Goal: Task Accomplishment & Management: Use online tool/utility

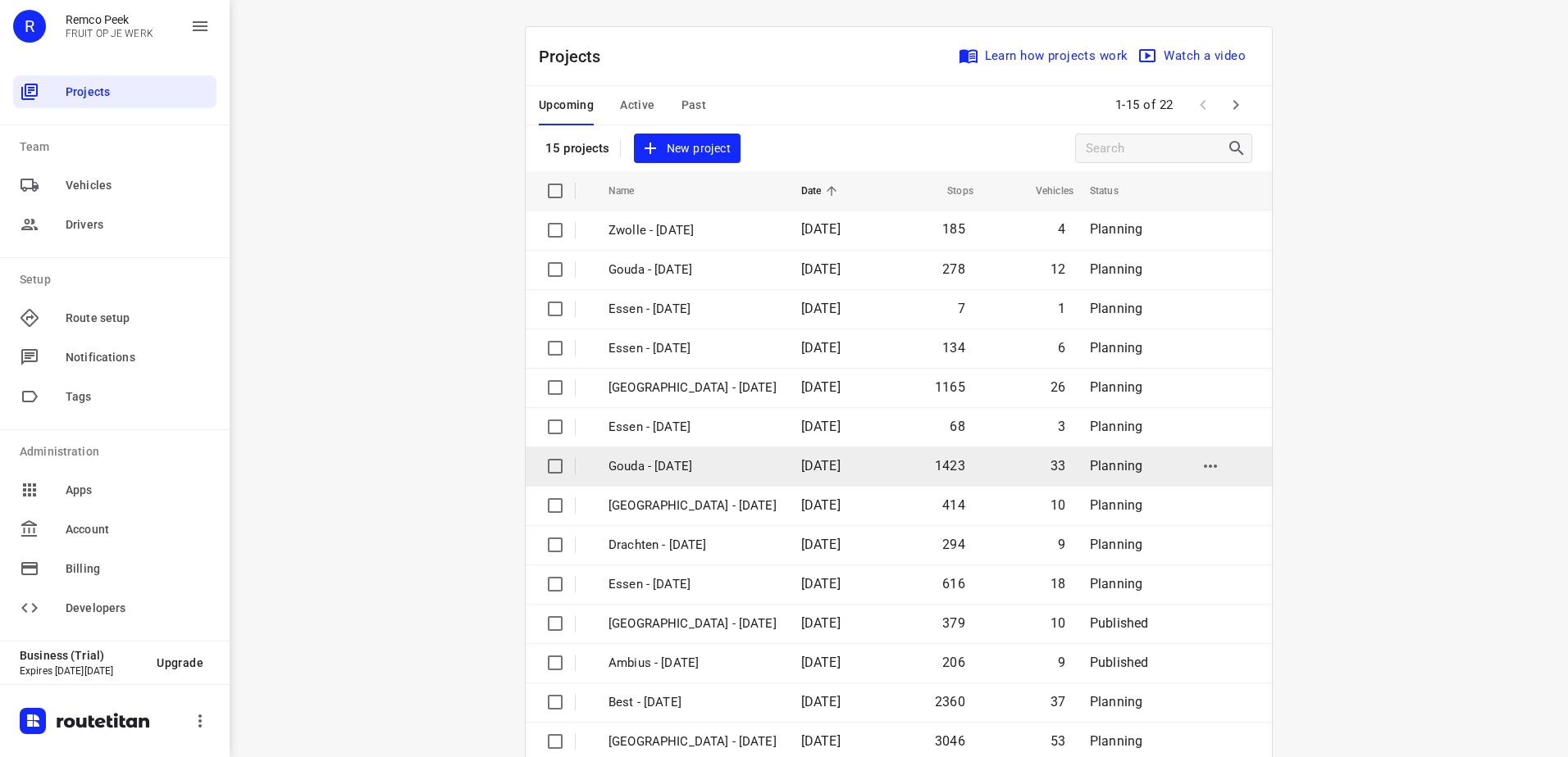
click at [718, 464] on p "Gouda - [DATE]" at bounding box center [692, 466] width 168 height 19
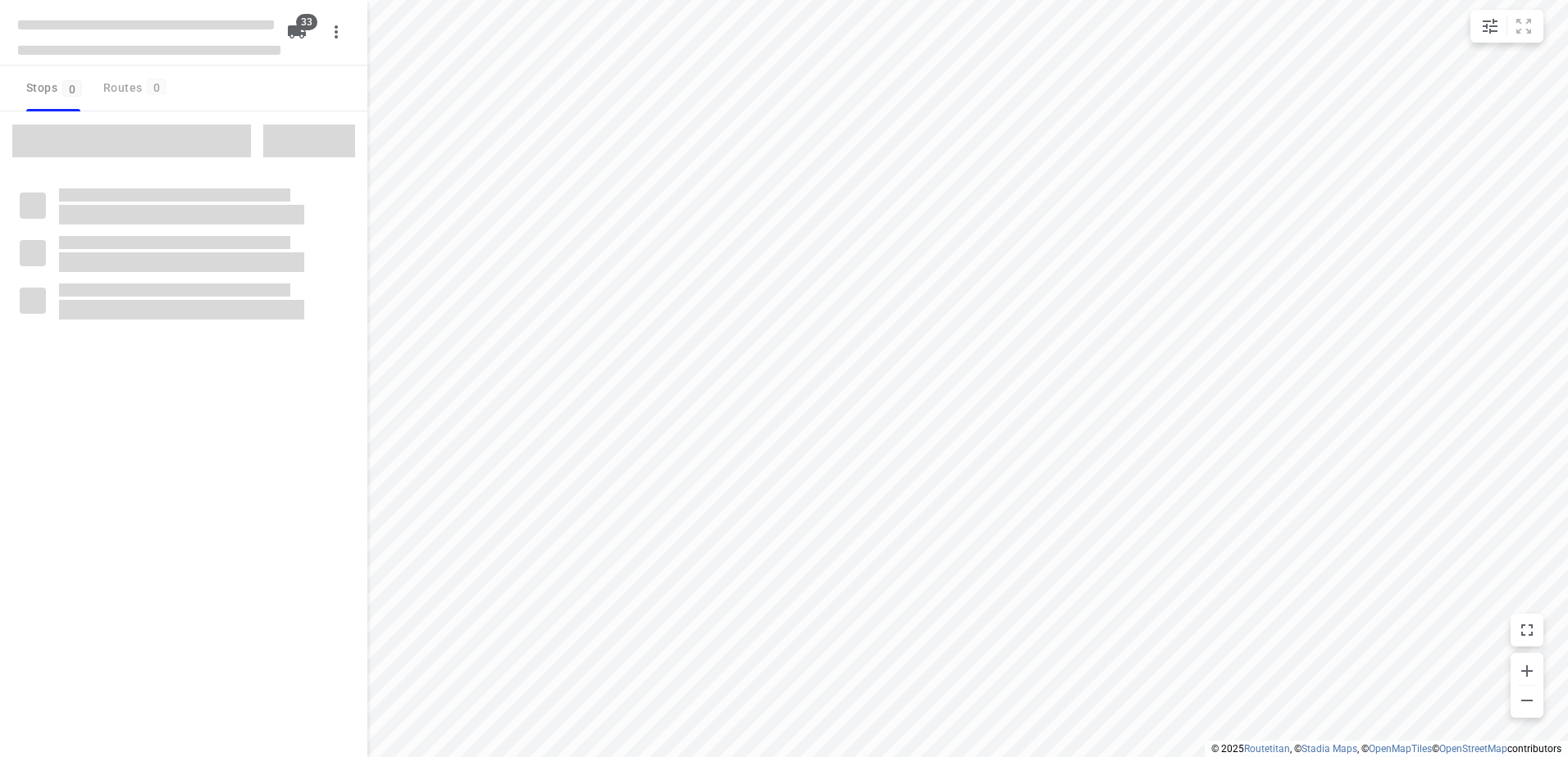
checkbox input "true"
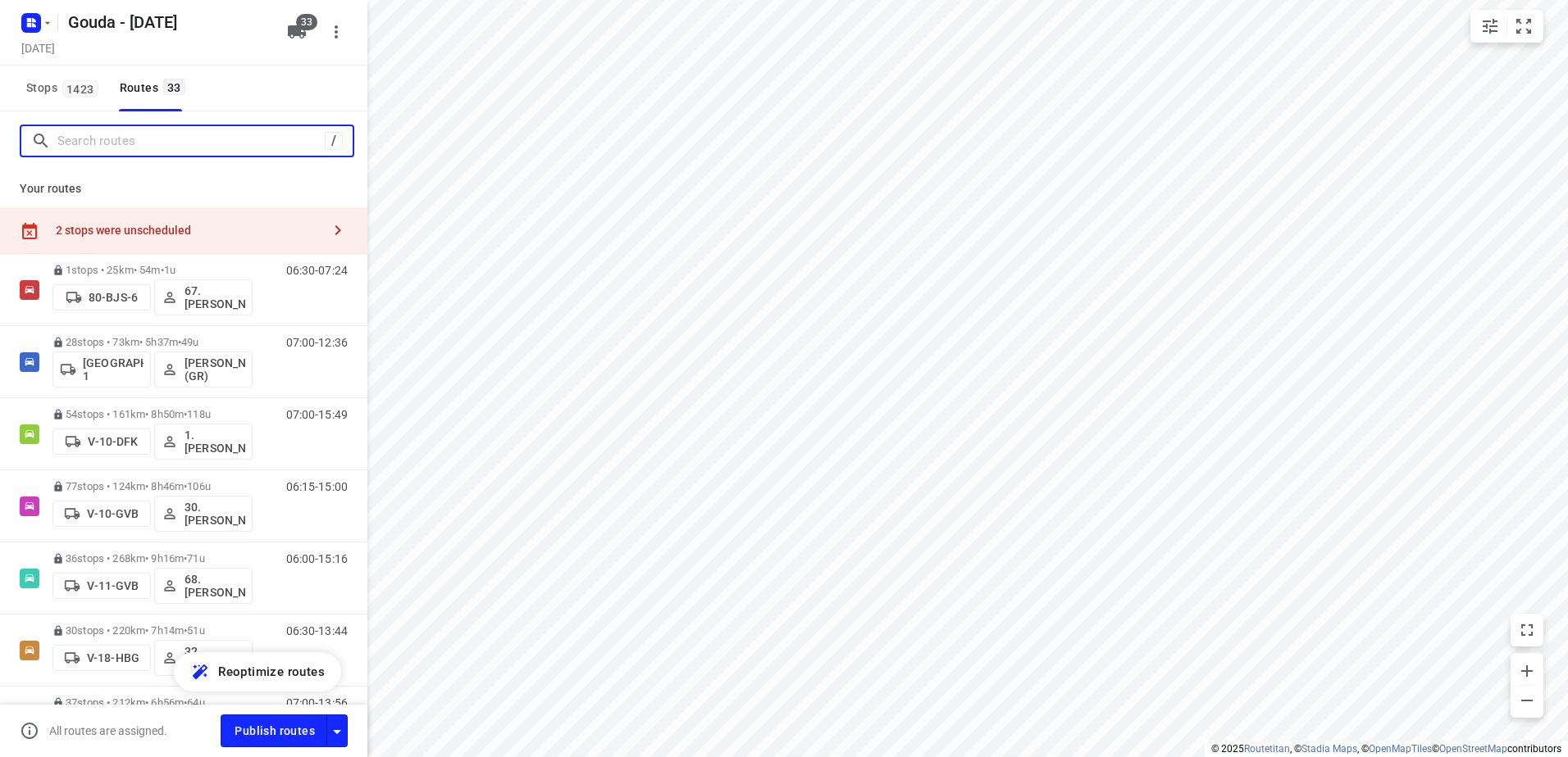
click at [170, 137] on input "Search routes" at bounding box center [191, 141] width 267 height 25
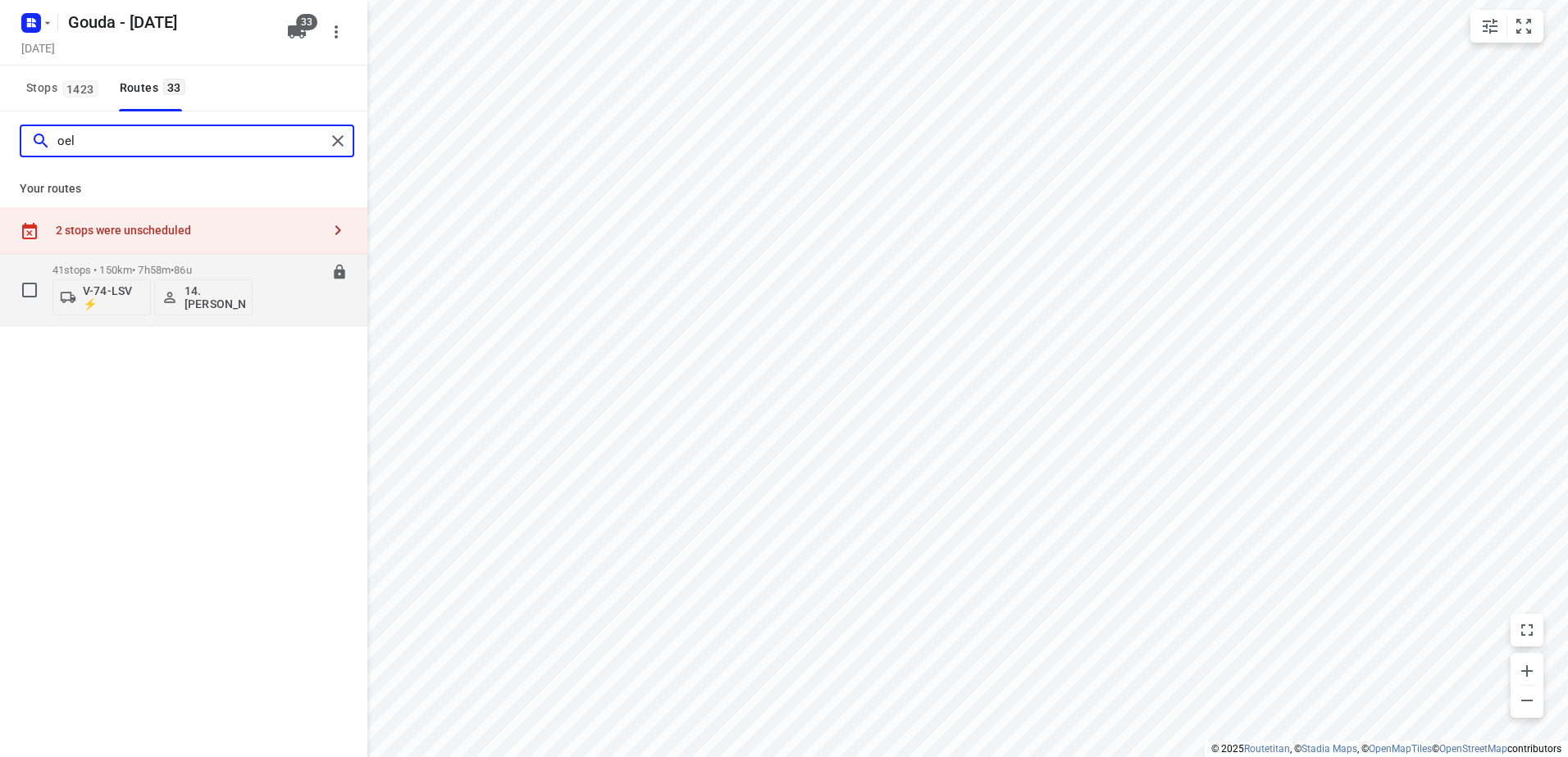
type input "oel"
click at [176, 258] on div "41 stops • 150km • 7h58m • 86u V-74-LSV ⚡ 14. Bryan Oelrich" at bounding box center [152, 289] width 200 height 68
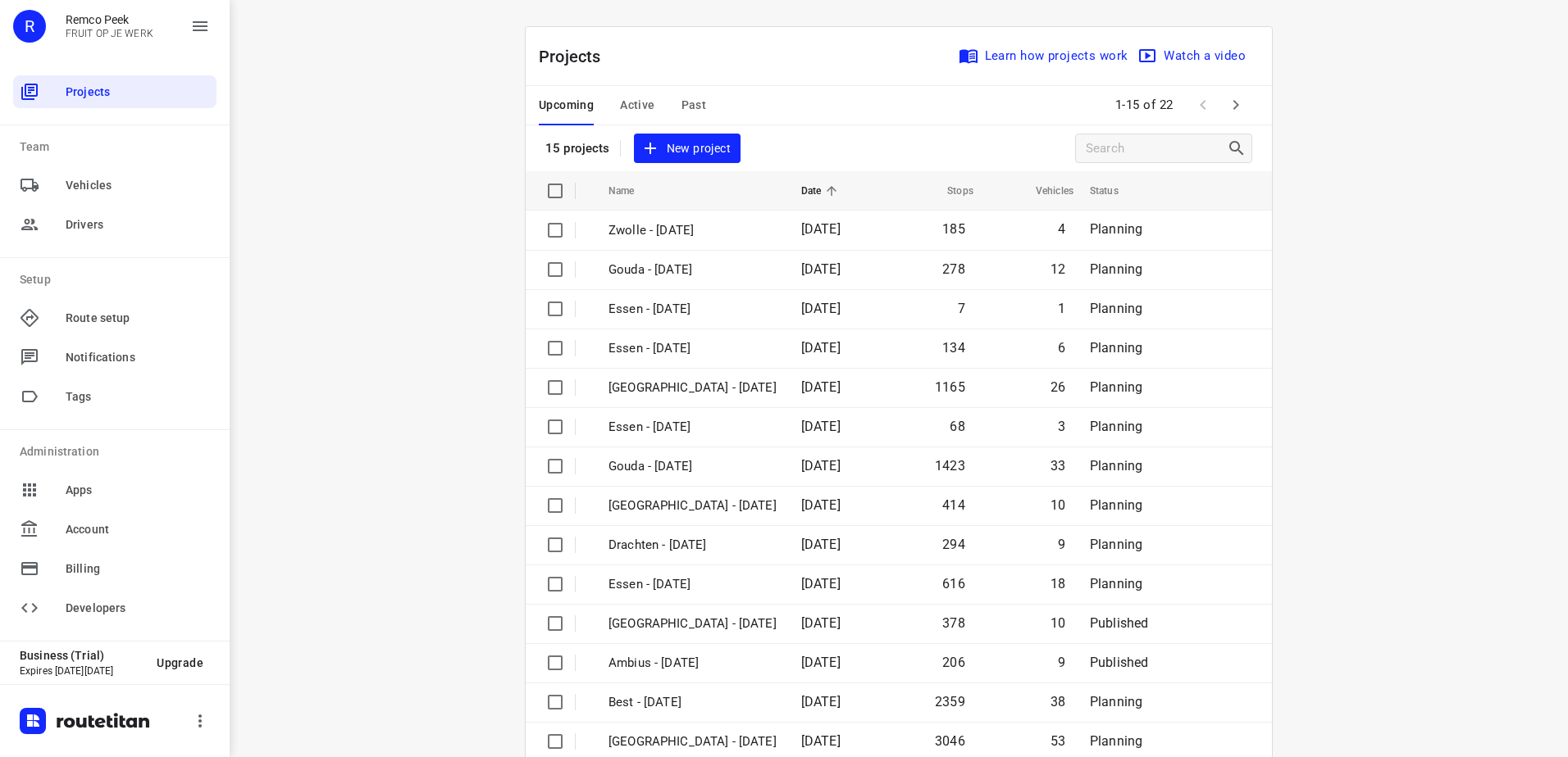
click at [629, 101] on span "Active" at bounding box center [637, 105] width 35 height 21
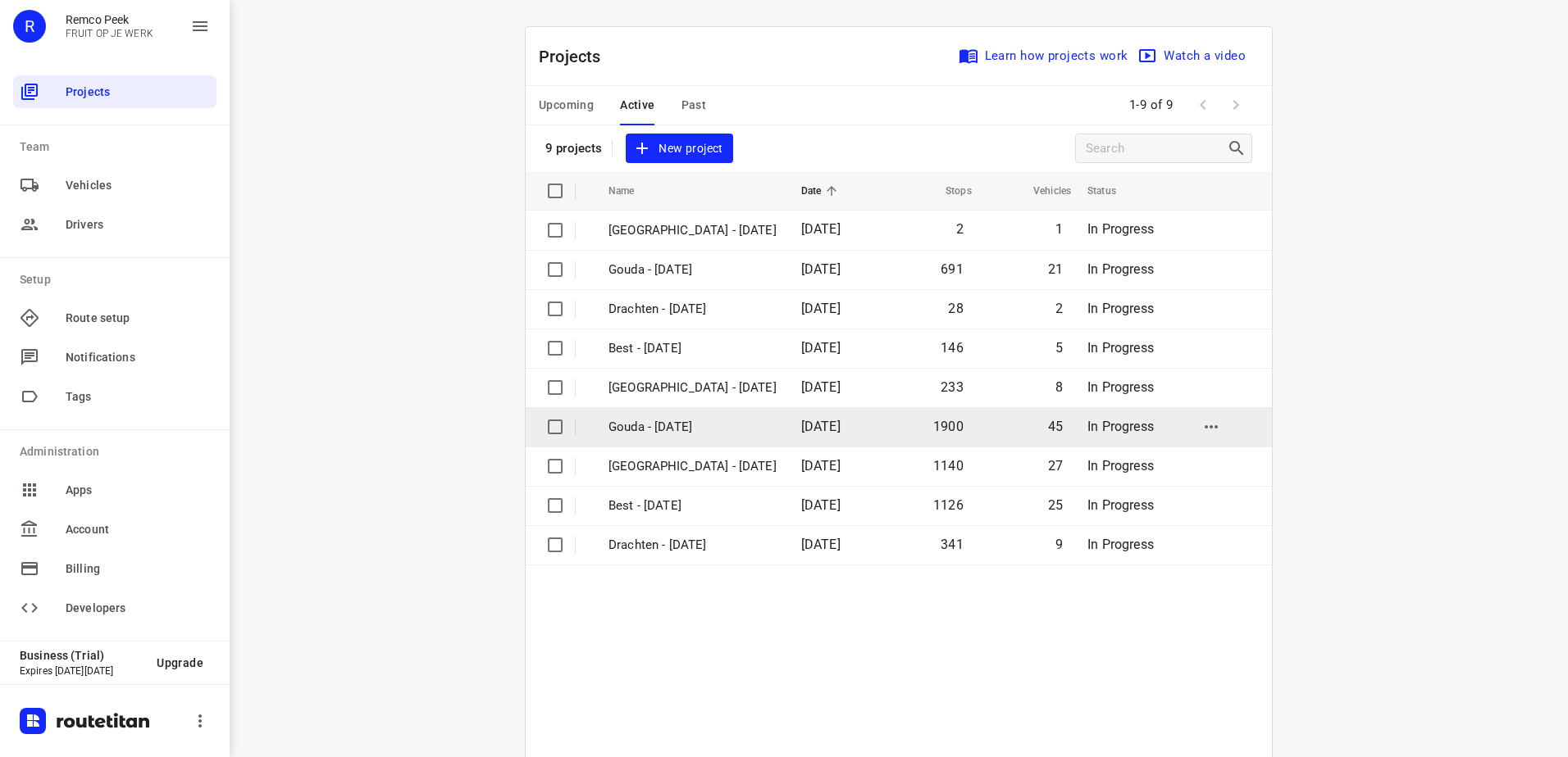
click at [701, 427] on p "Gouda - [DATE]" at bounding box center [692, 427] width 168 height 19
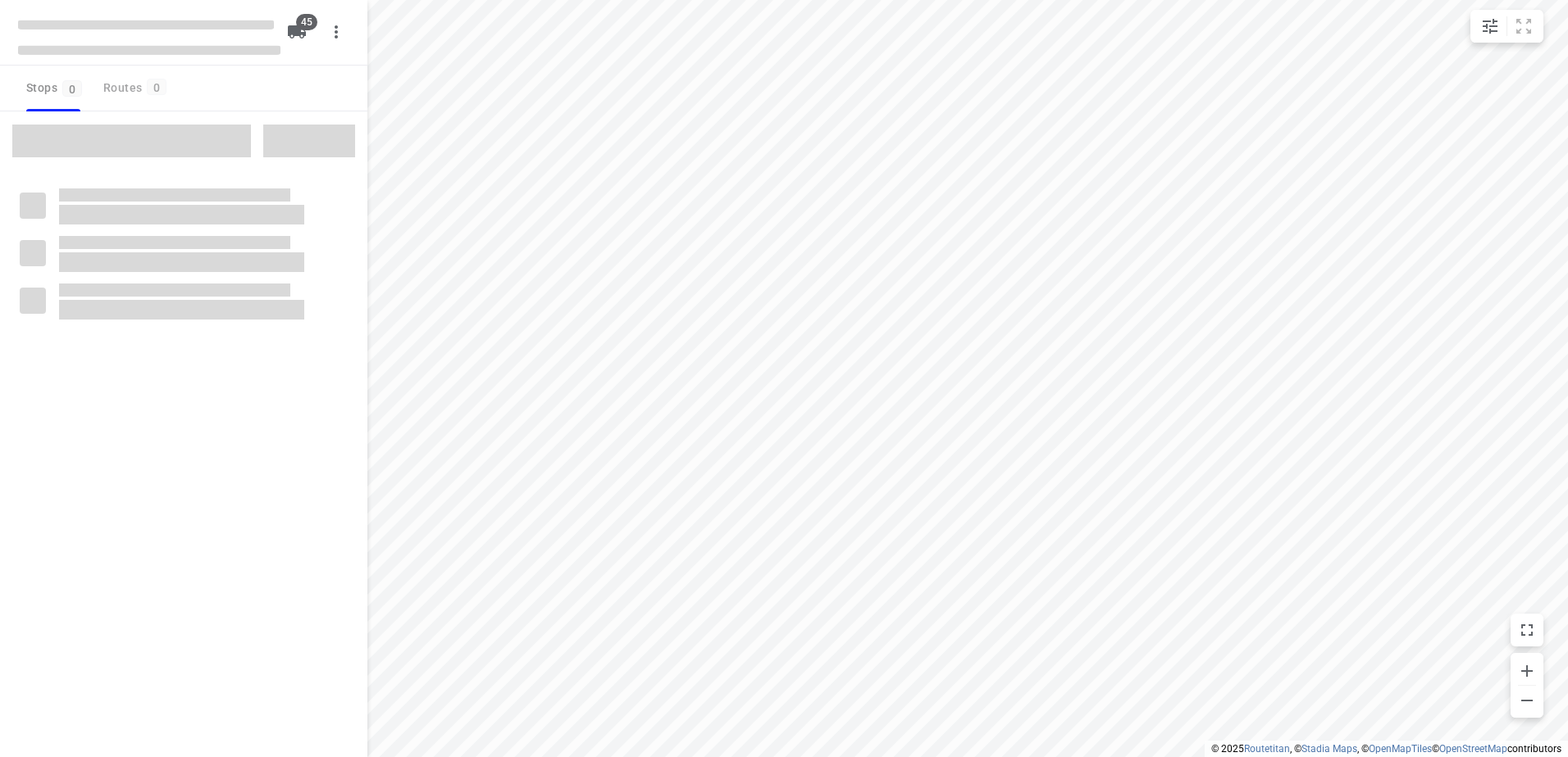
checkbox input "true"
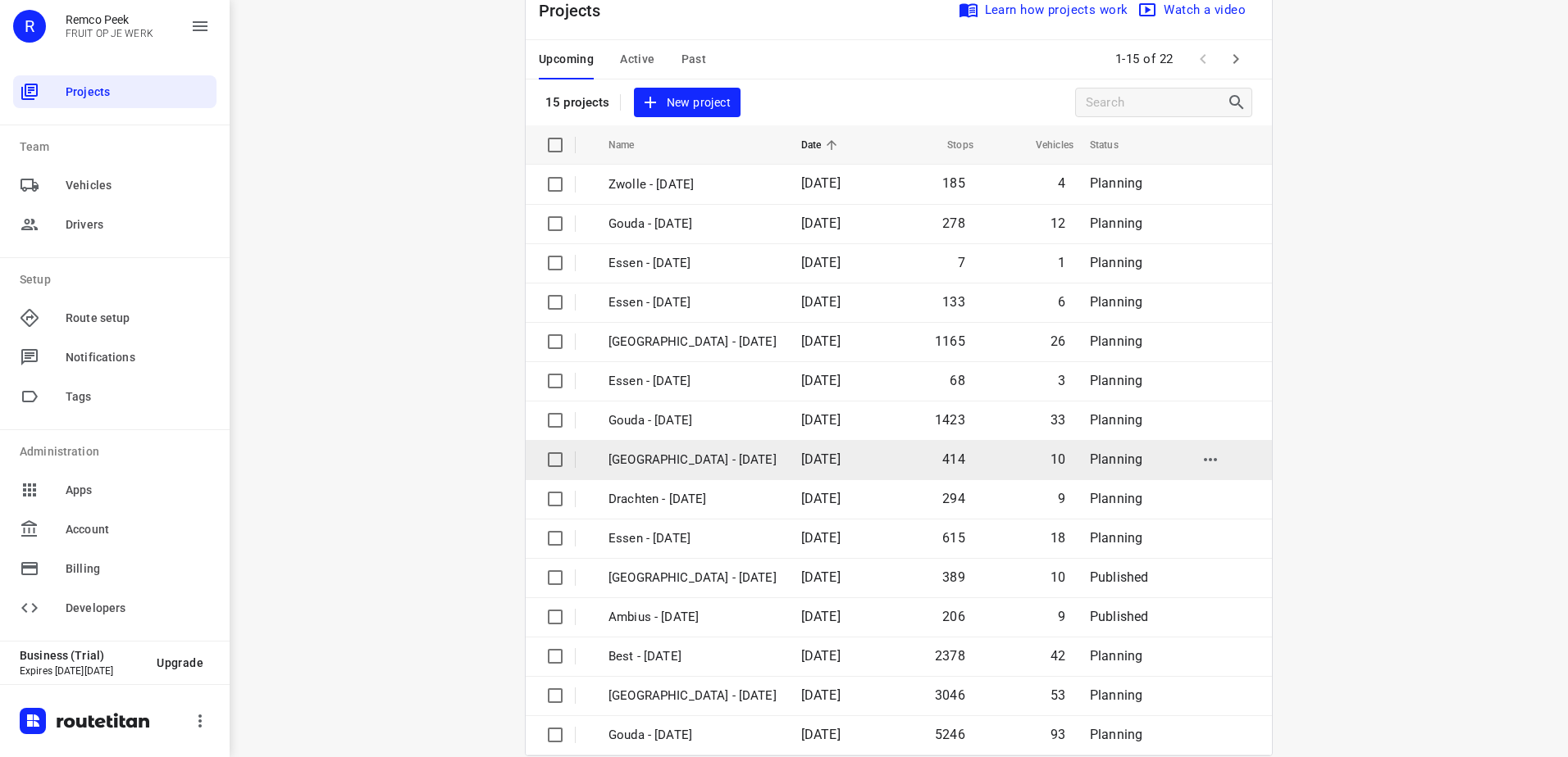
scroll to position [72, 0]
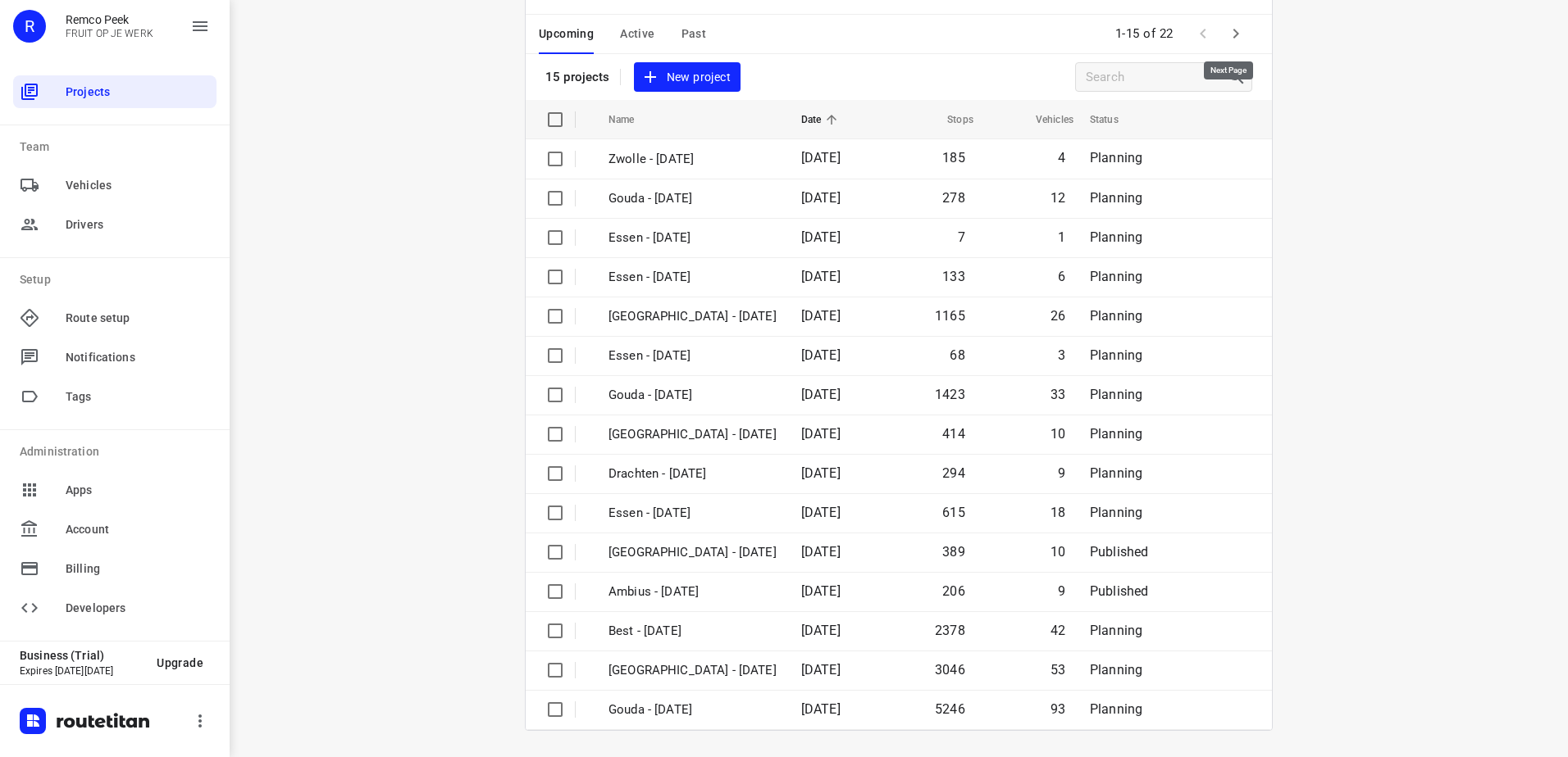
click at [1231, 40] on icon "button" at bounding box center [1236, 34] width 20 height 20
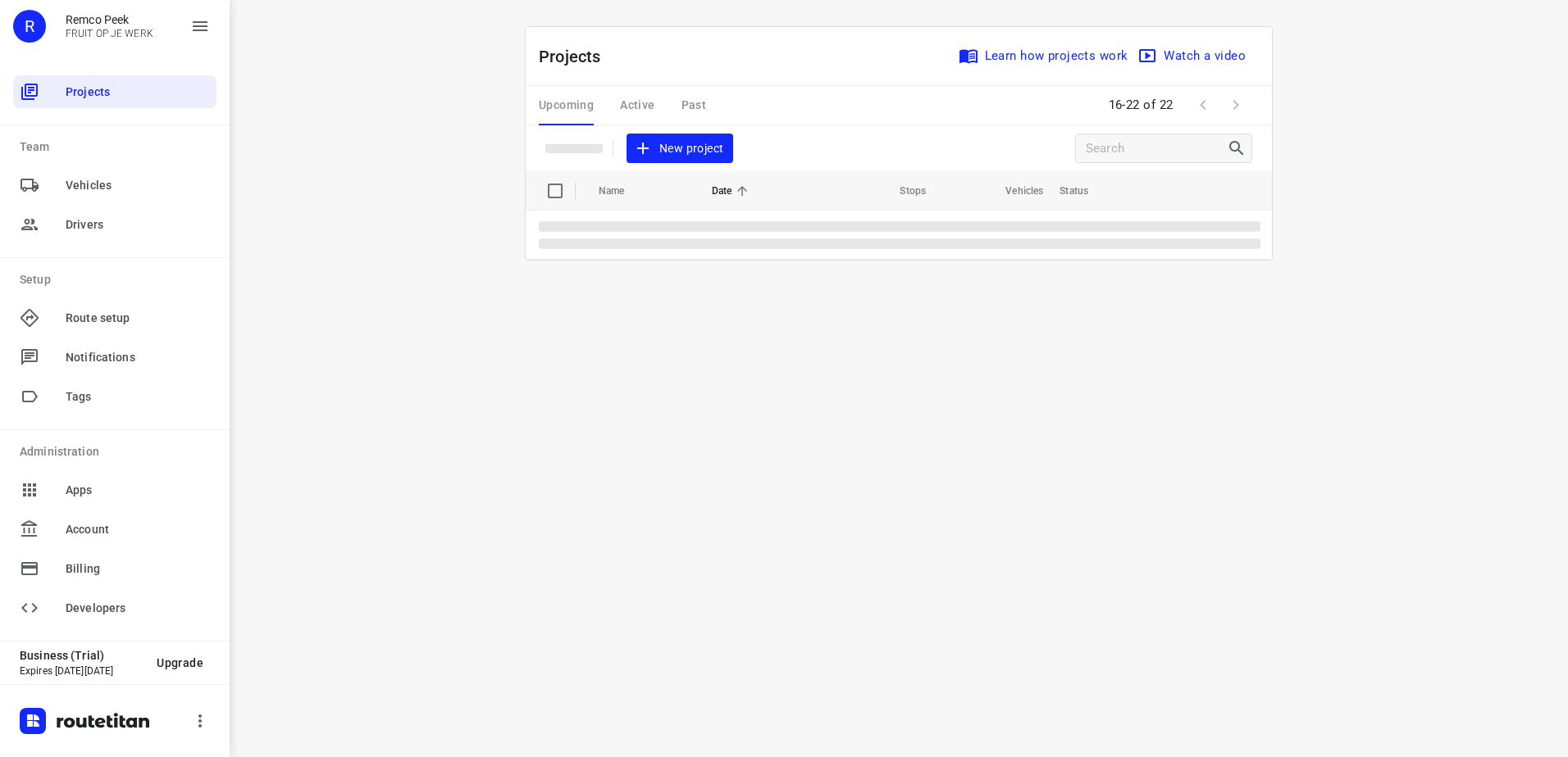
scroll to position [0, 0]
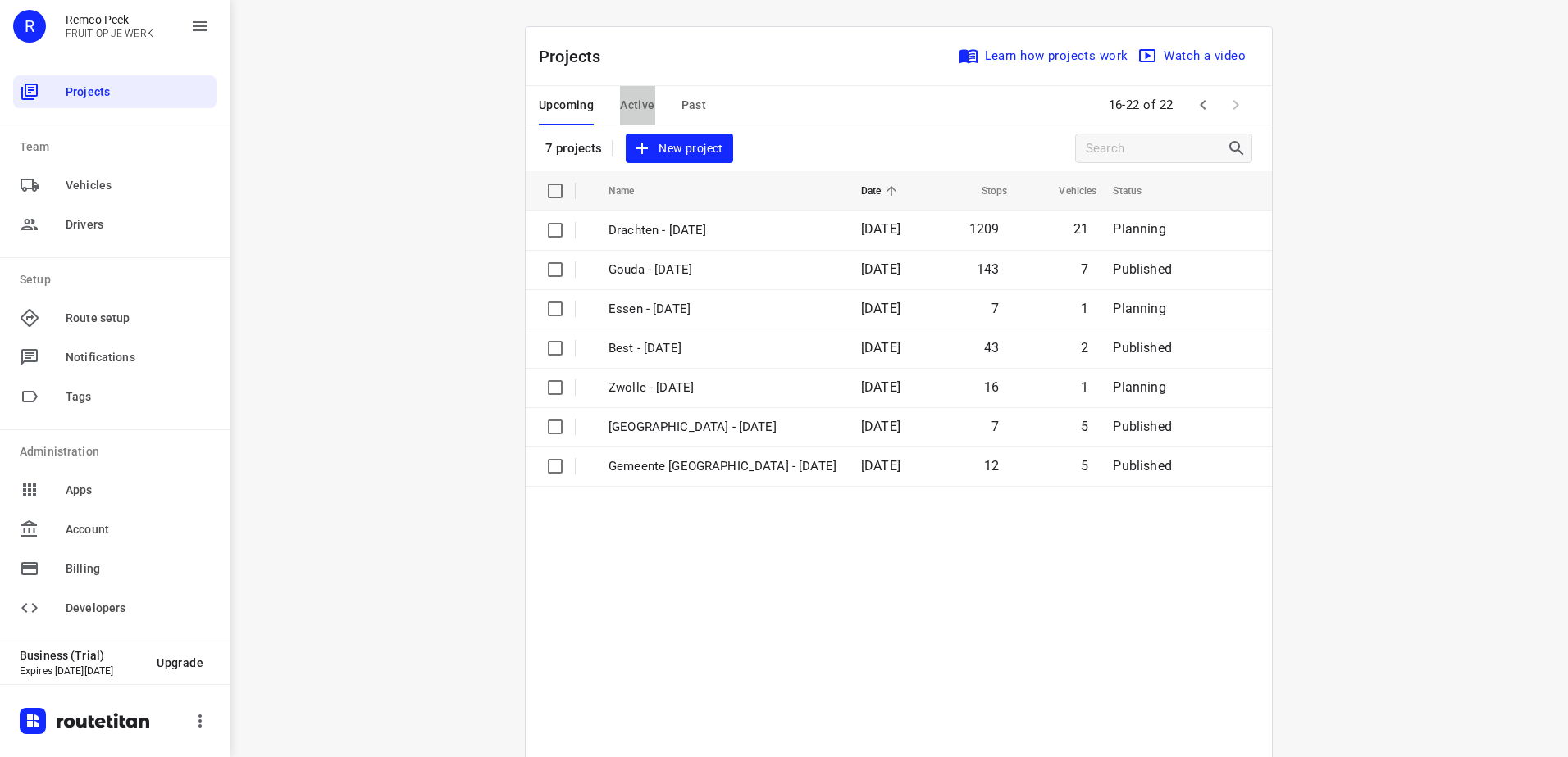
click at [627, 106] on span "Active" at bounding box center [637, 105] width 35 height 21
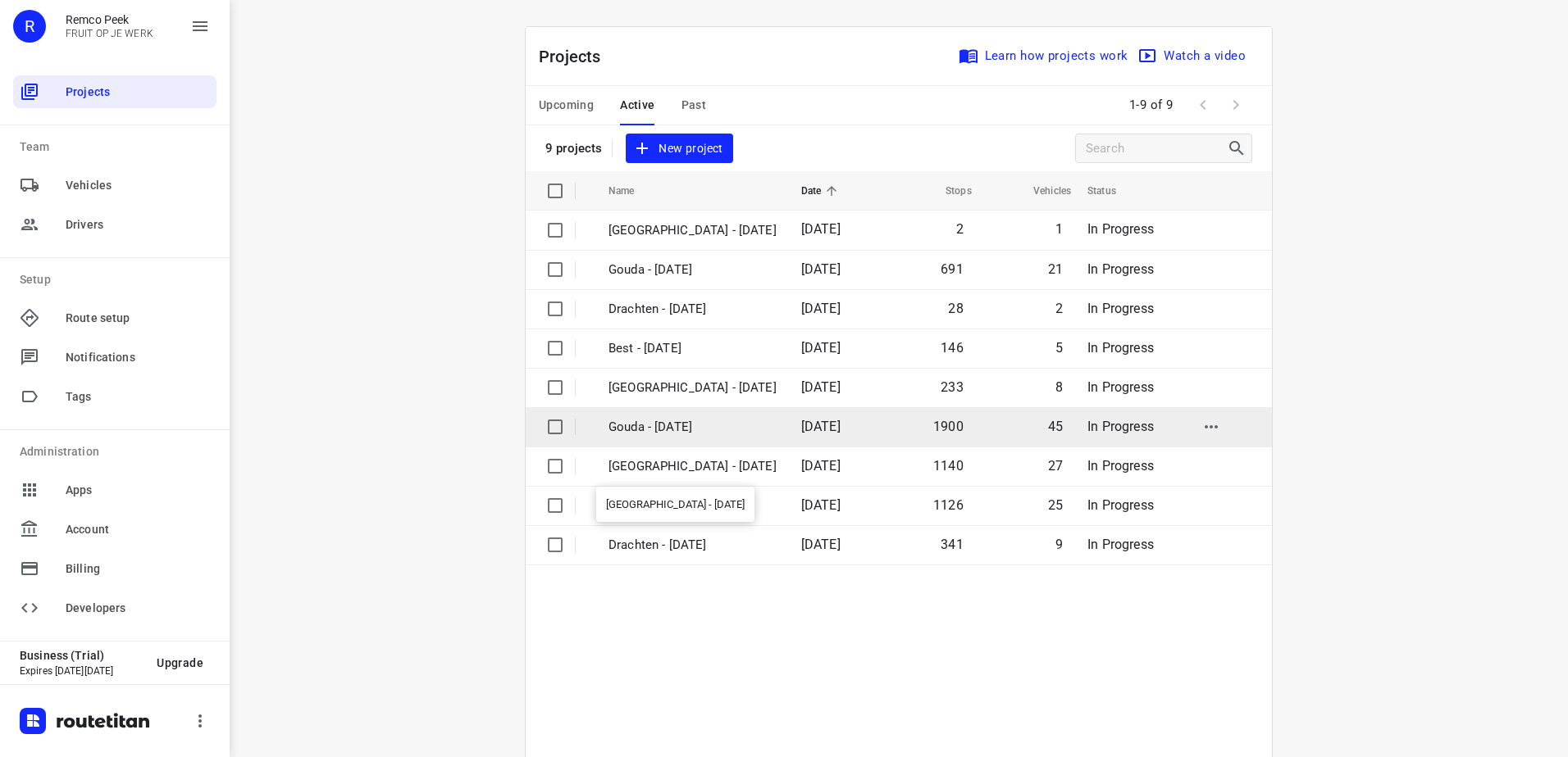
click at [697, 433] on p "Gouda - Wednesday" at bounding box center [692, 427] width 168 height 19
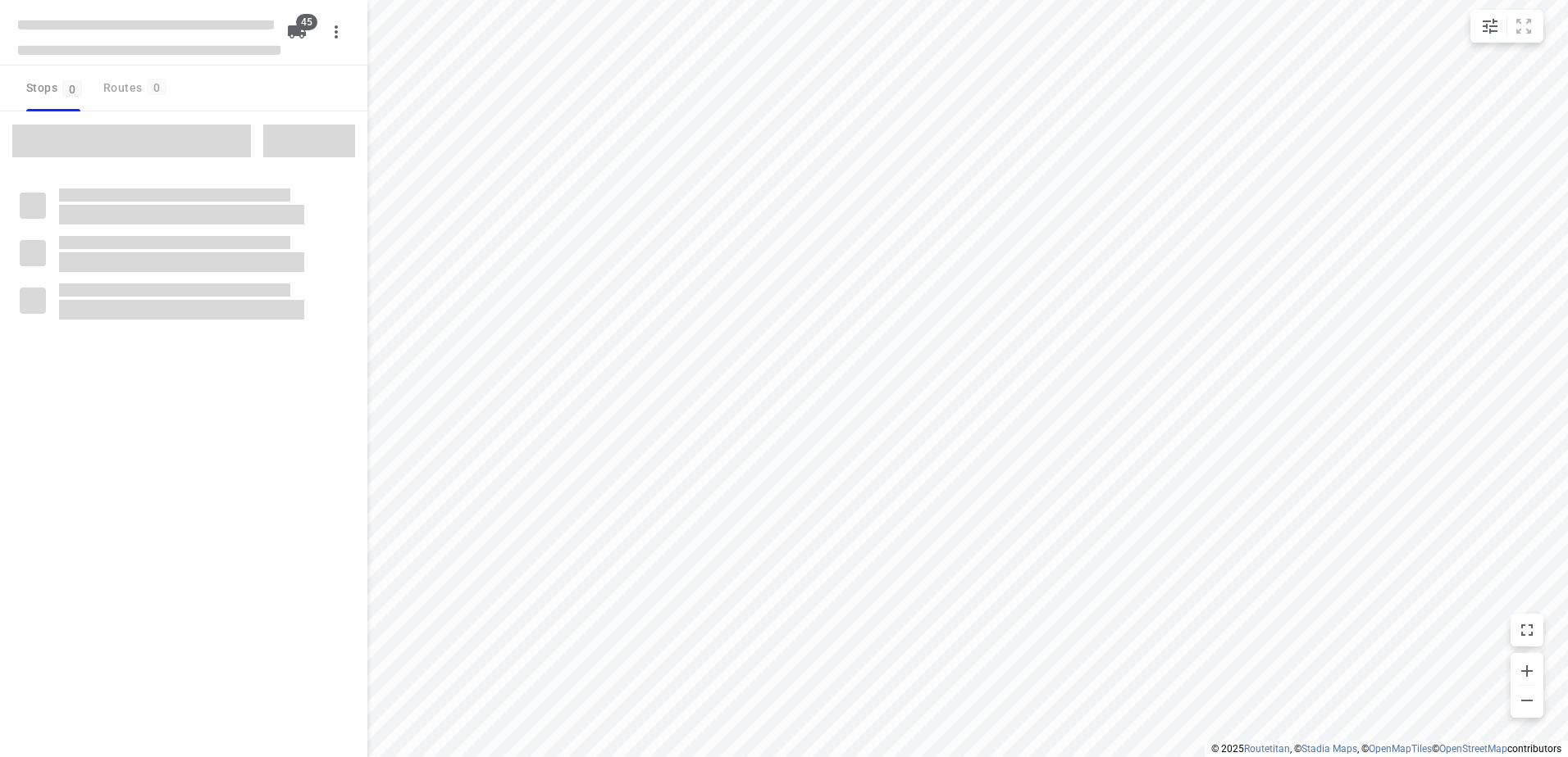
checkbox input "true"
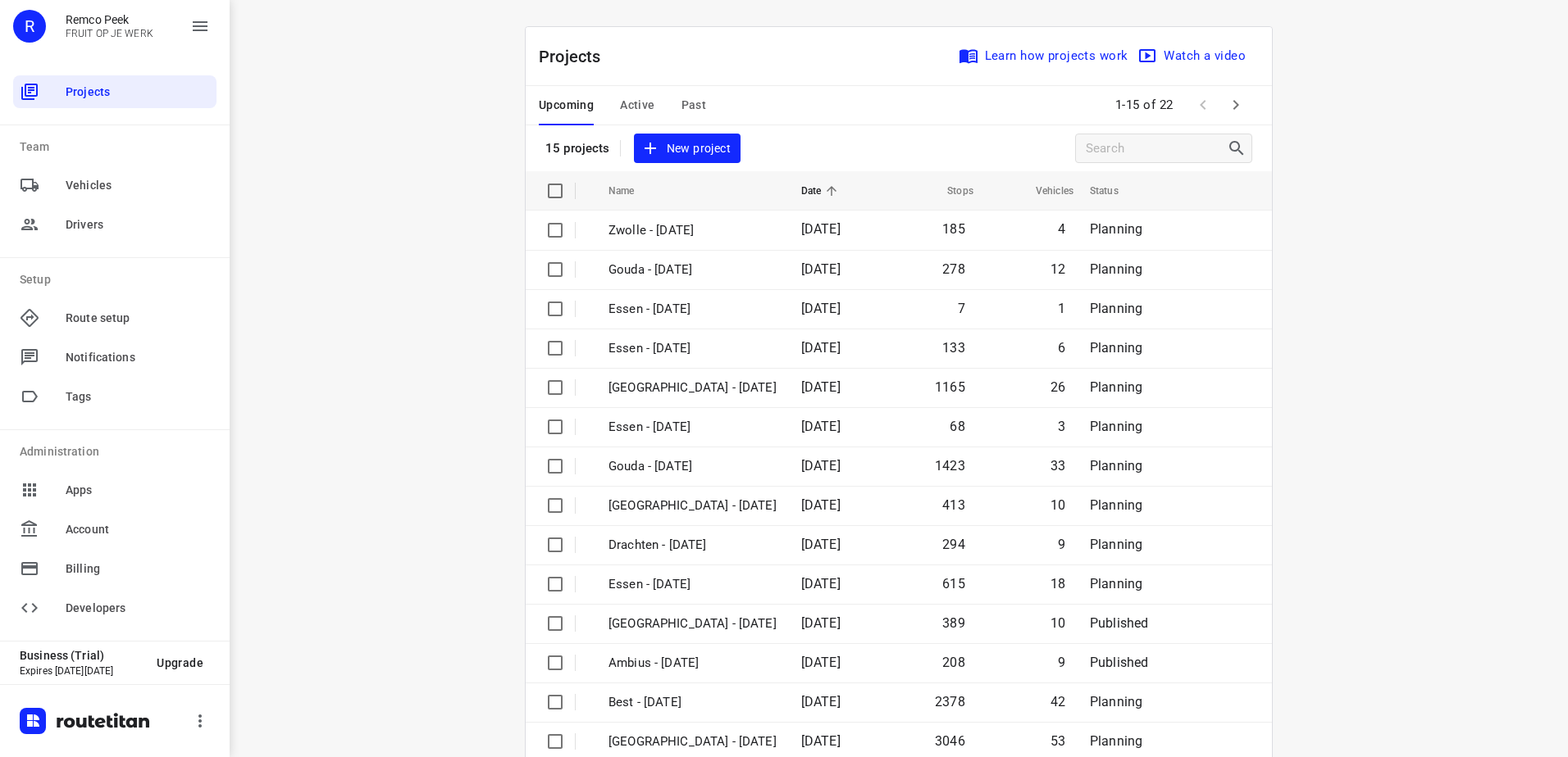
click at [631, 108] on span "Active" at bounding box center [637, 105] width 35 height 21
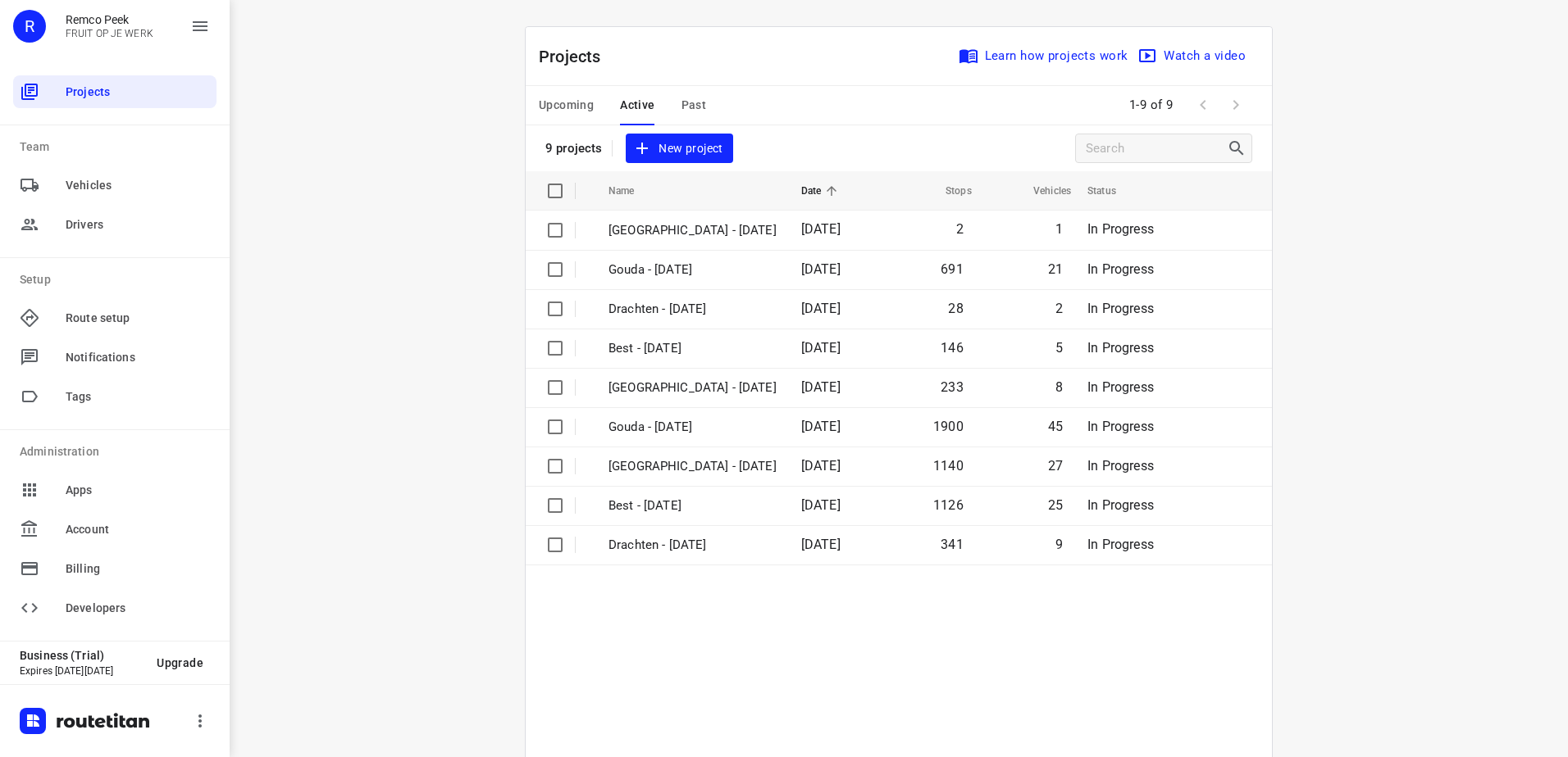
click at [701, 112] on div "Upcoming Active Past" at bounding box center [635, 106] width 193 height 39
click at [687, 103] on span "Past" at bounding box center [694, 105] width 25 height 21
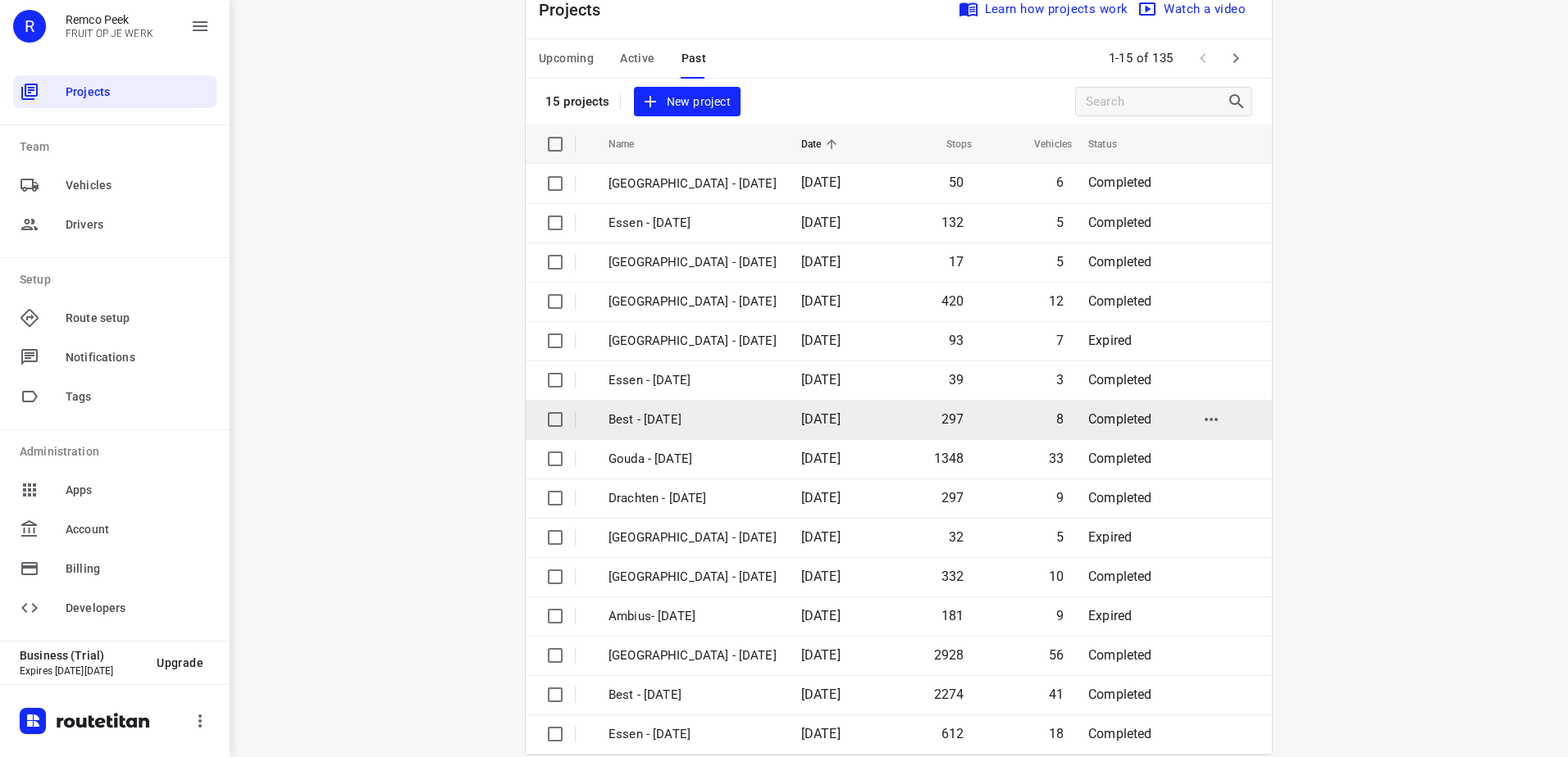
scroll to position [72, 0]
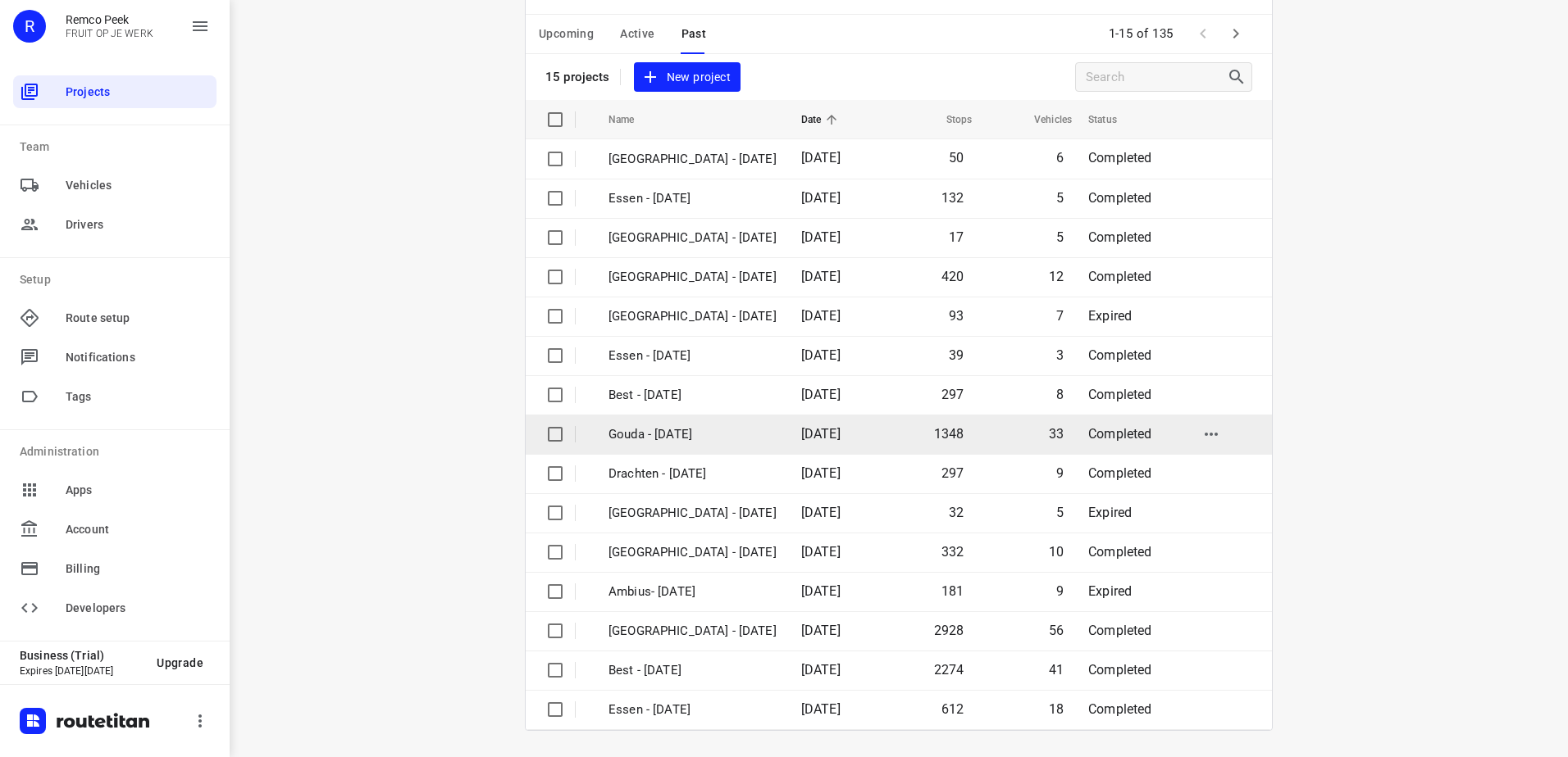
click at [710, 431] on p "Gouda - [DATE]" at bounding box center [692, 435] width 168 height 19
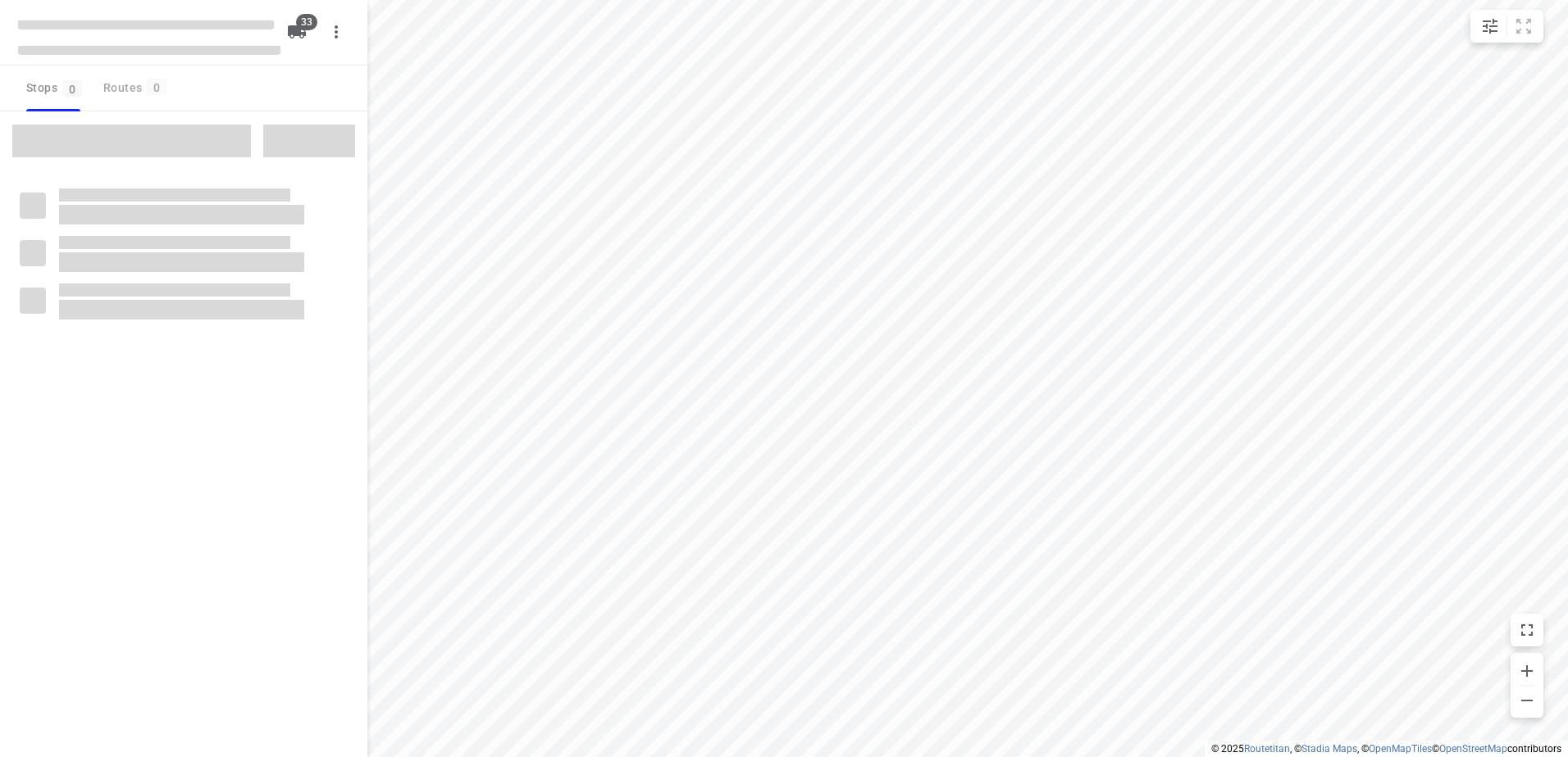
checkbox input "true"
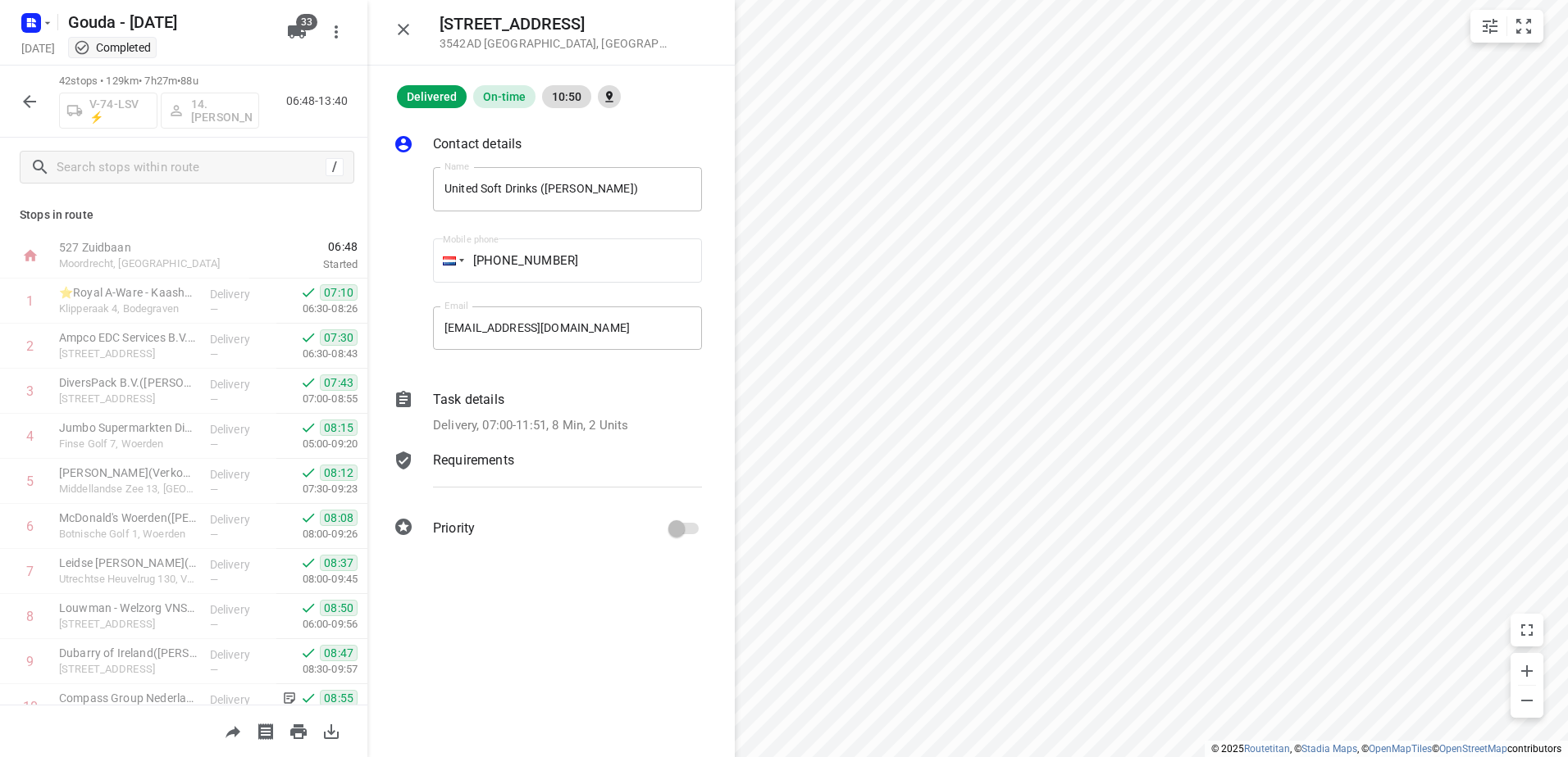
click at [32, 97] on icon "button" at bounding box center [30, 102] width 20 height 20
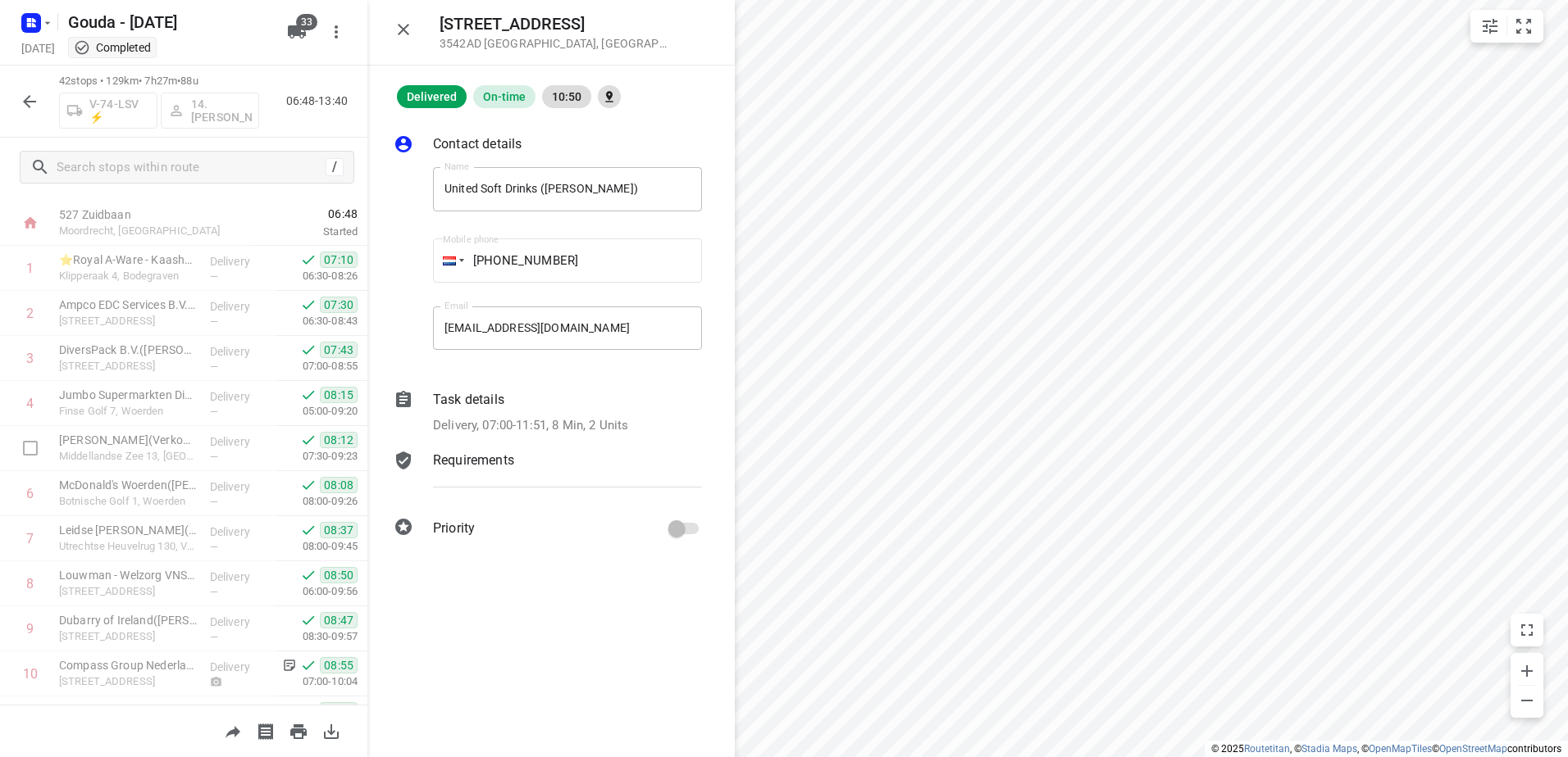
scroll to position [82, 0]
click at [401, 29] on icon "button" at bounding box center [404, 30] width 20 height 20
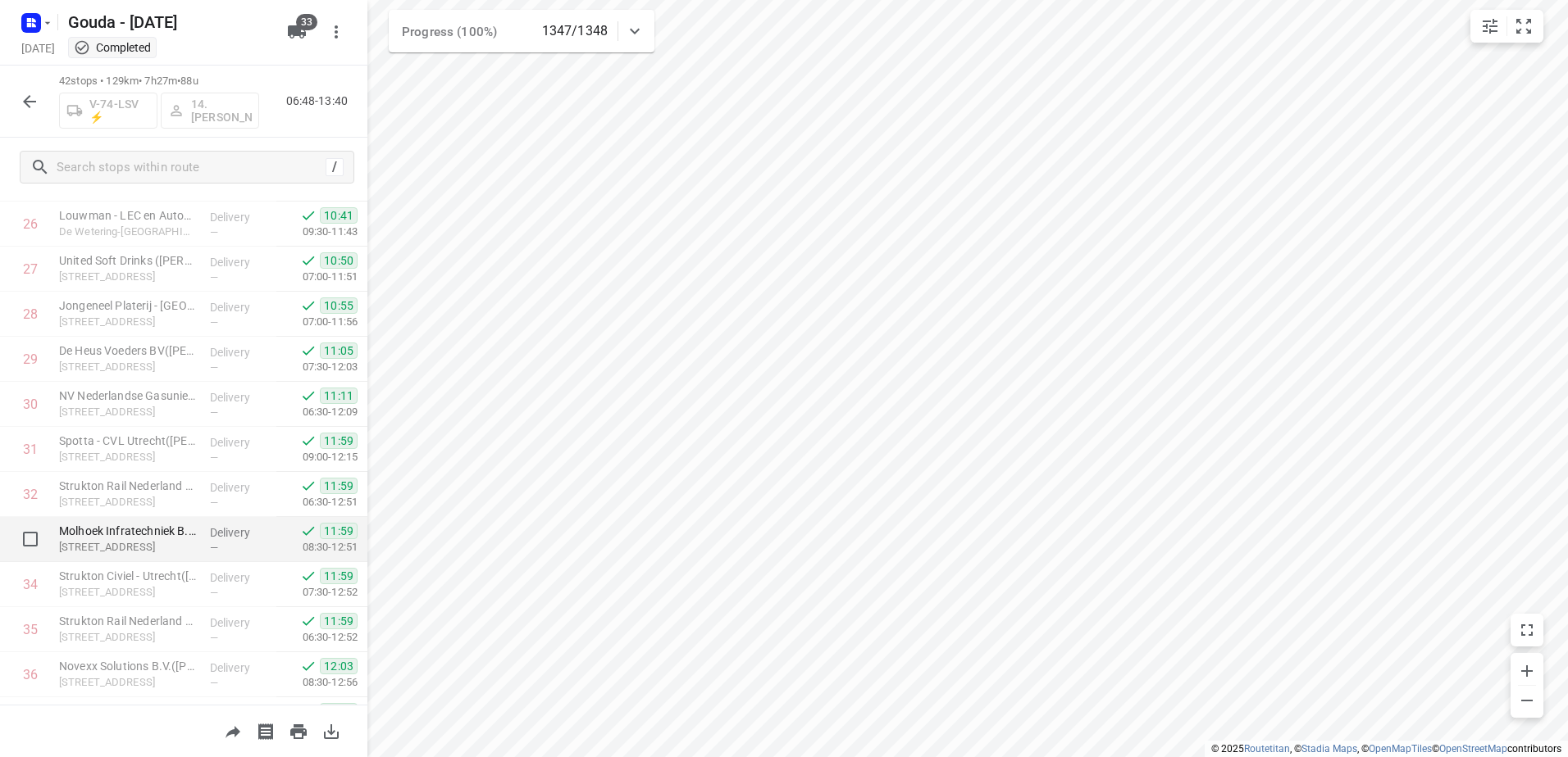
scroll to position [1230, 0]
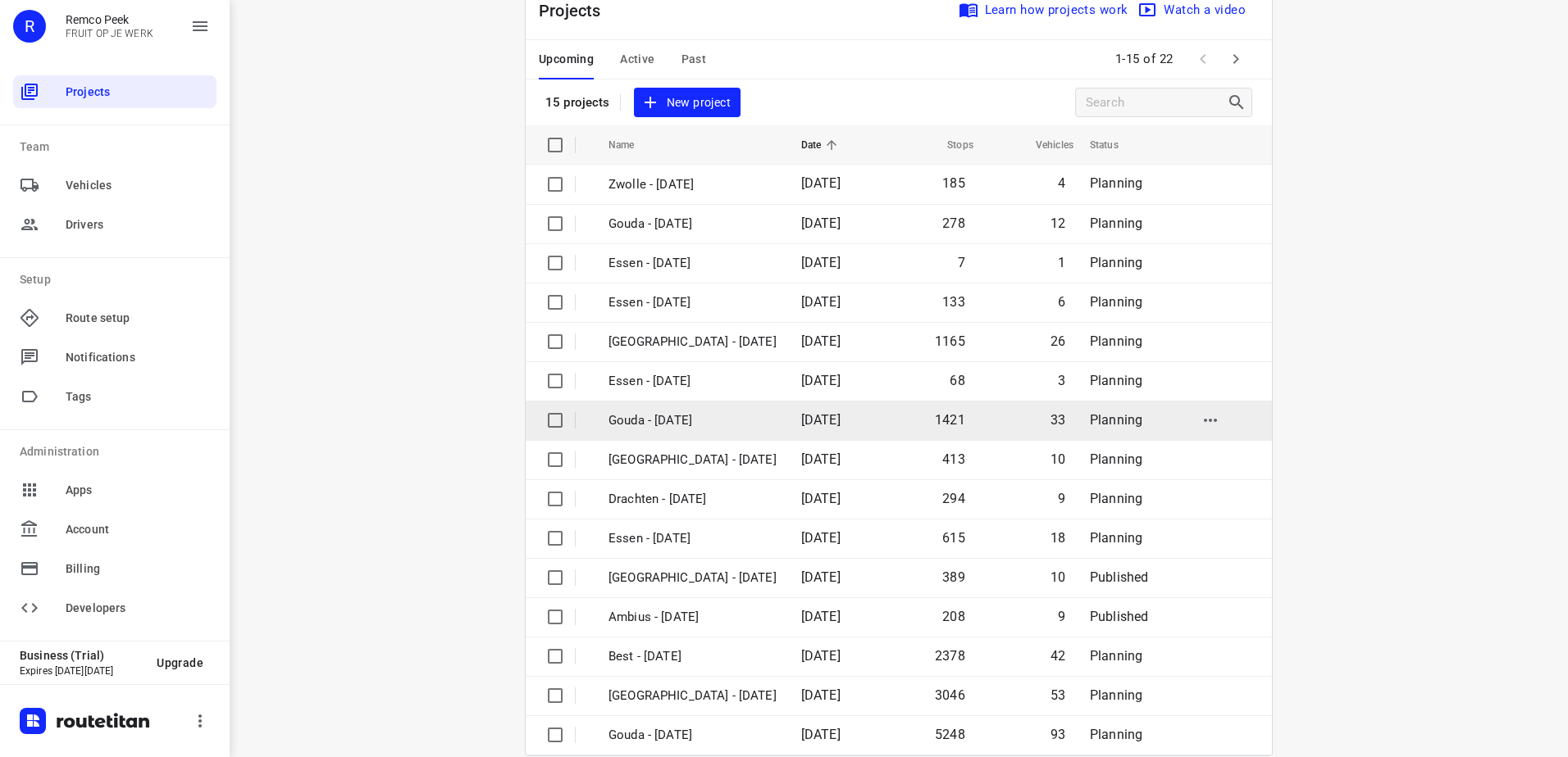
scroll to position [72, 0]
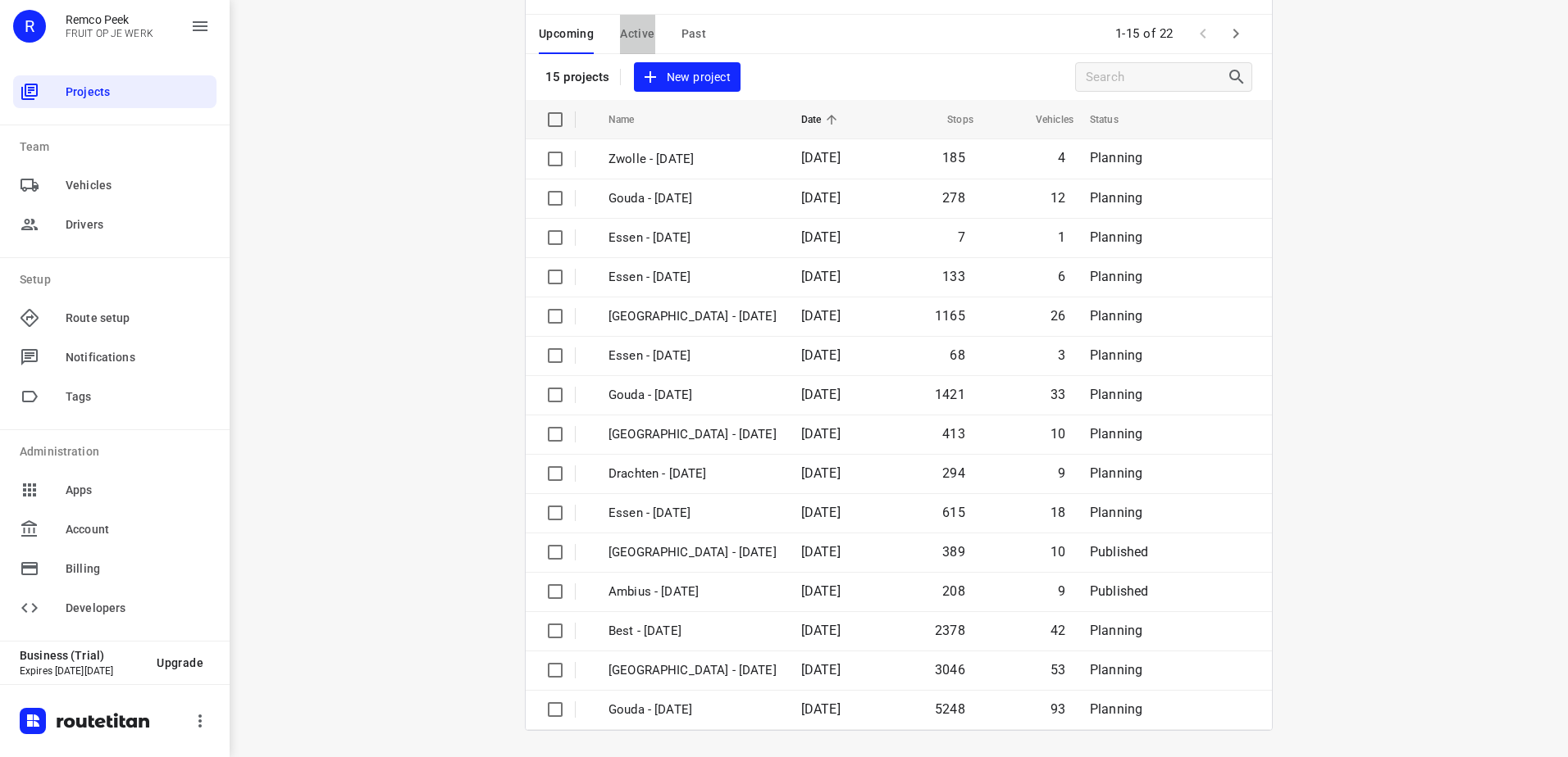
click at [626, 33] on span "Active" at bounding box center [637, 34] width 35 height 21
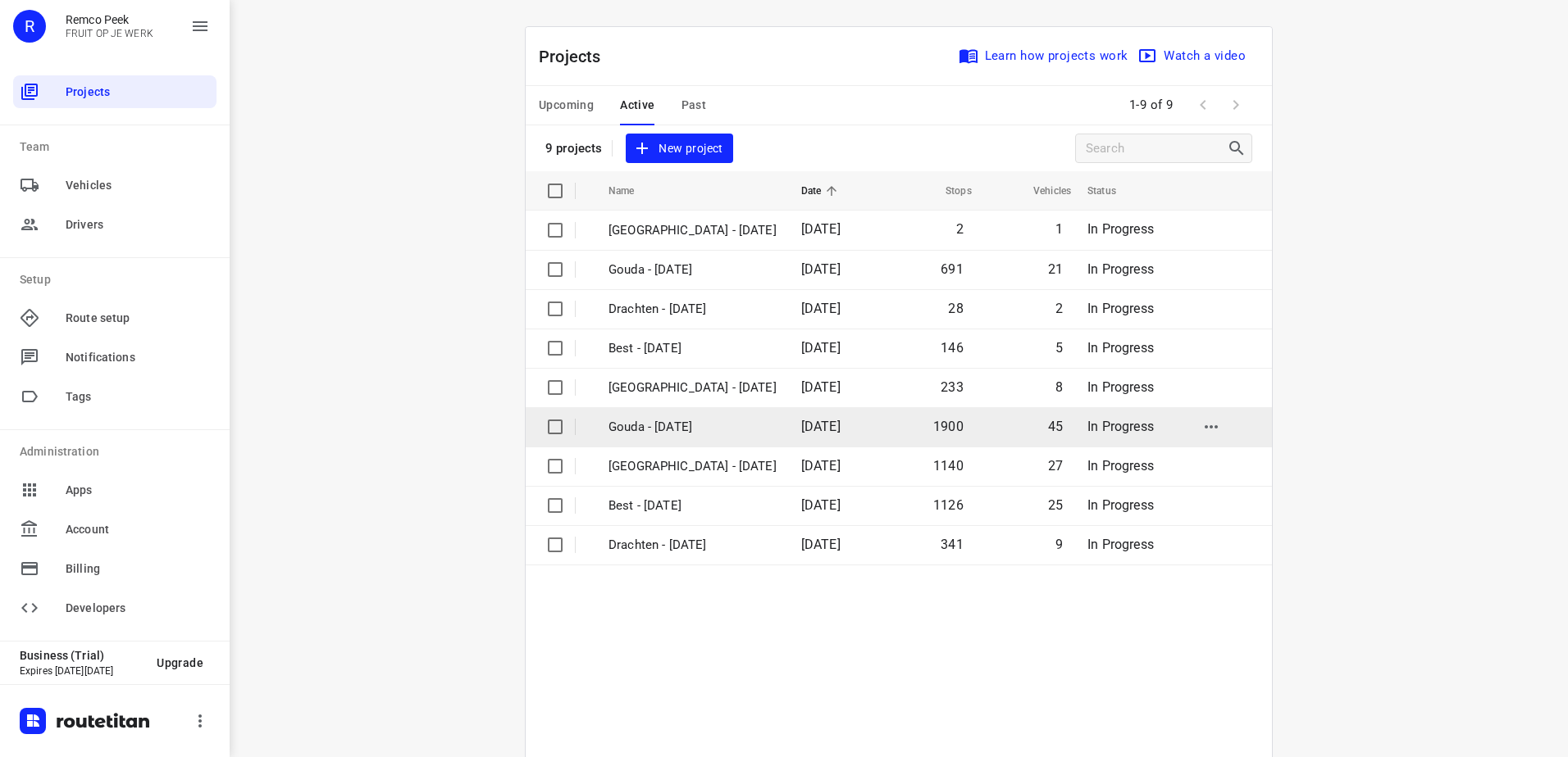
click at [681, 432] on p "Gouda - [DATE]" at bounding box center [692, 427] width 168 height 19
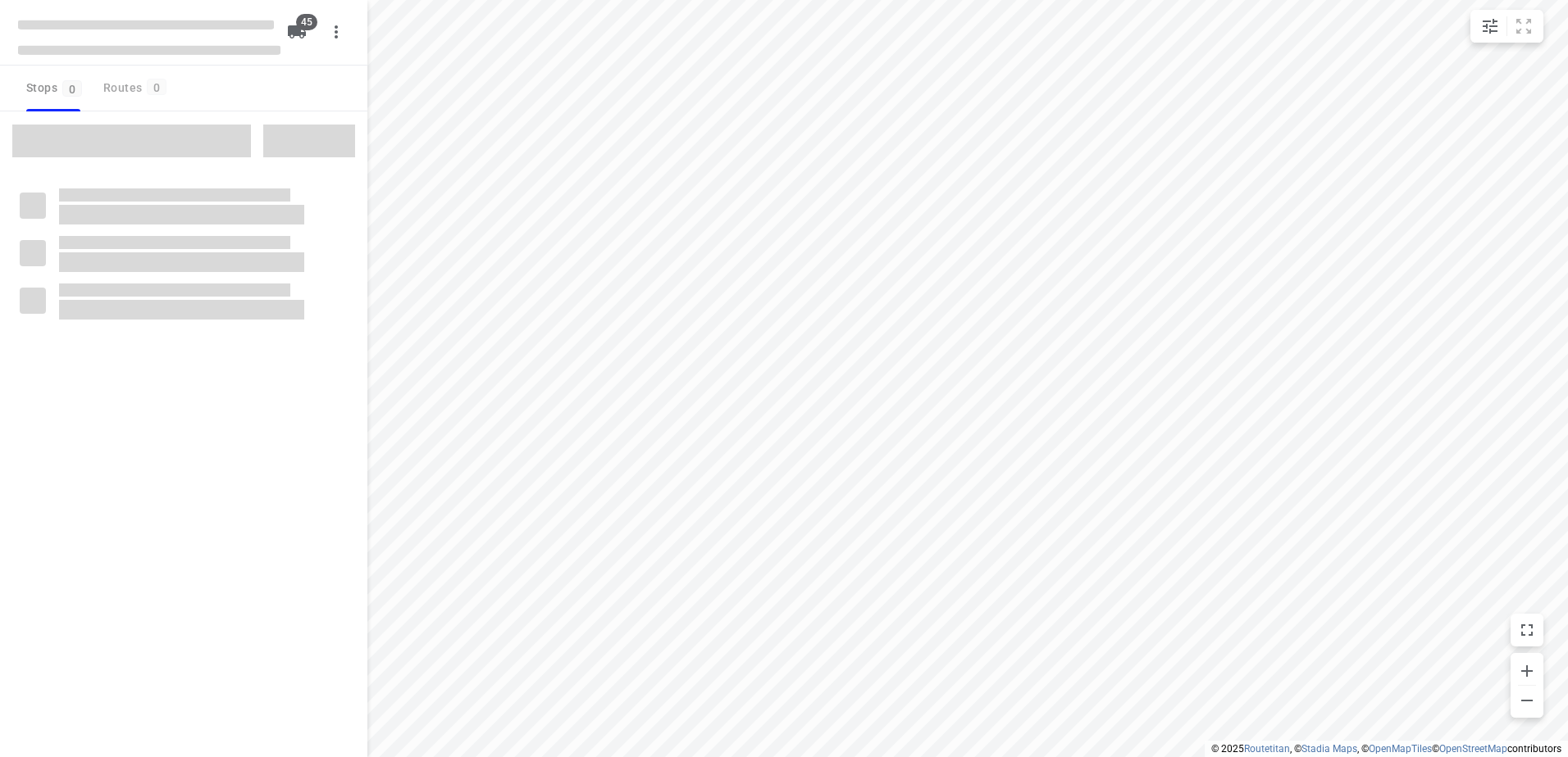
checkbox input "true"
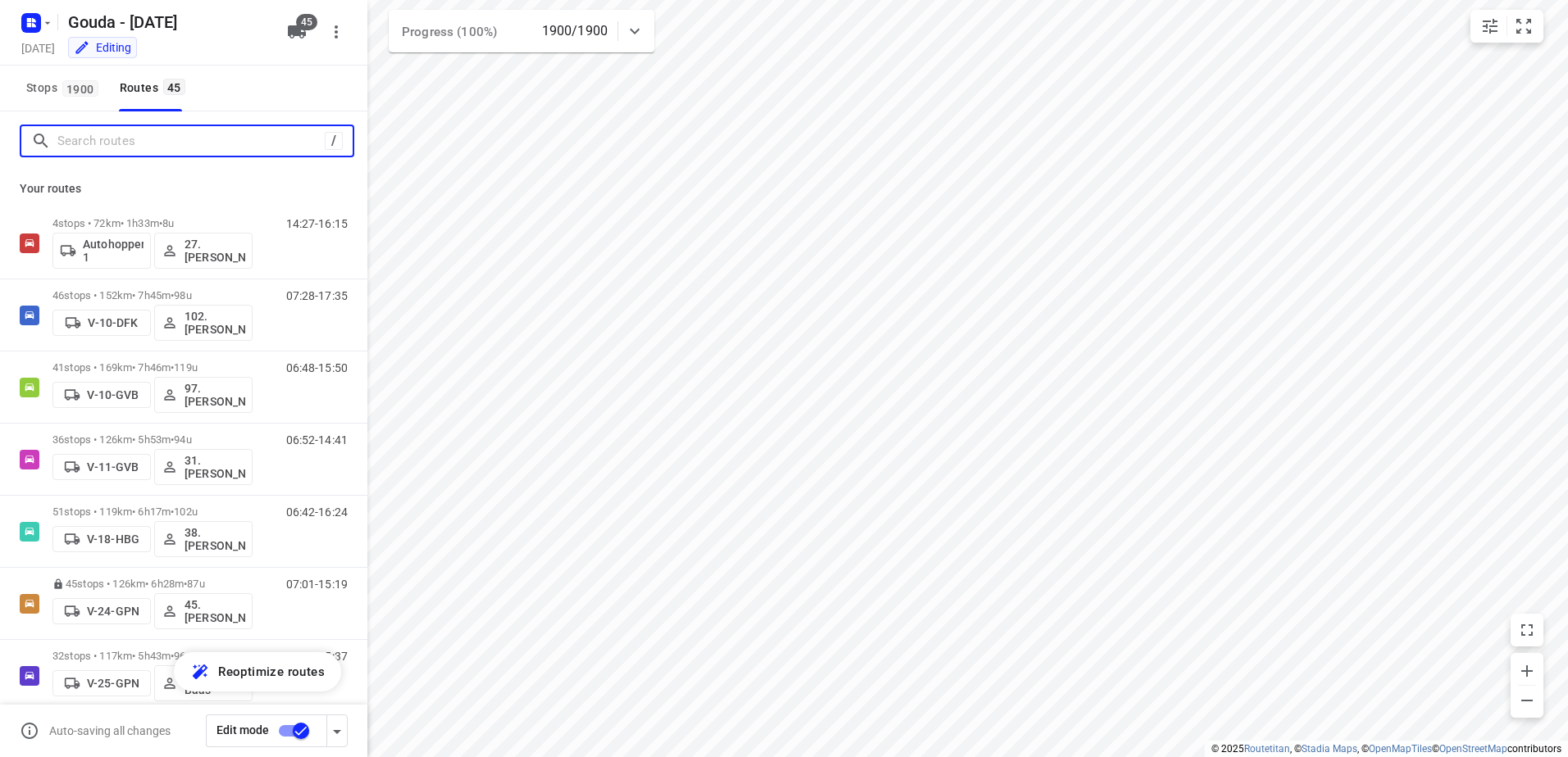
click at [143, 144] on input "Search routes" at bounding box center [191, 141] width 267 height 25
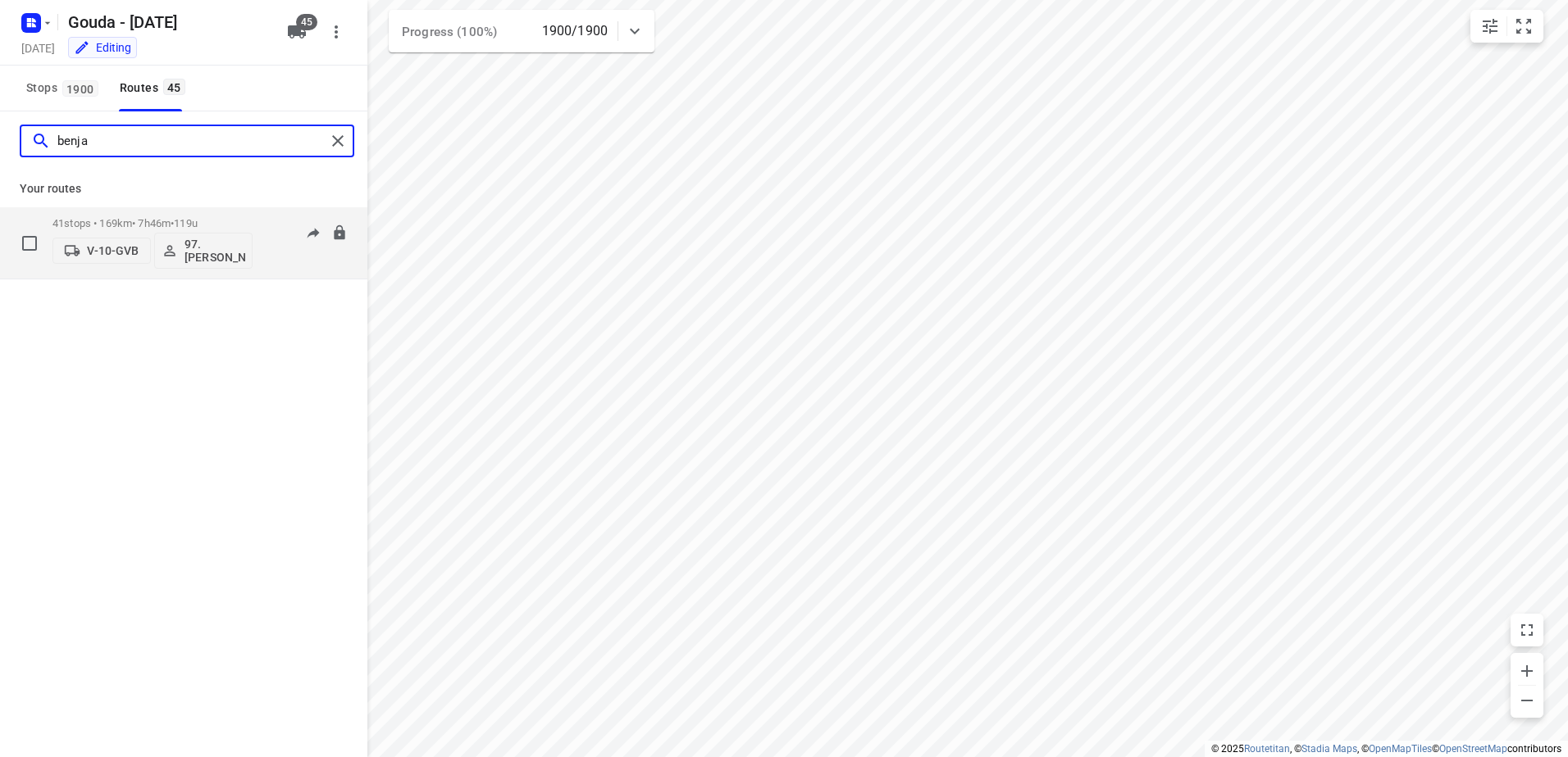
type input "benja"
click at [130, 221] on p "41 stops • 169km • 7h46m • 119u" at bounding box center [152, 223] width 200 height 12
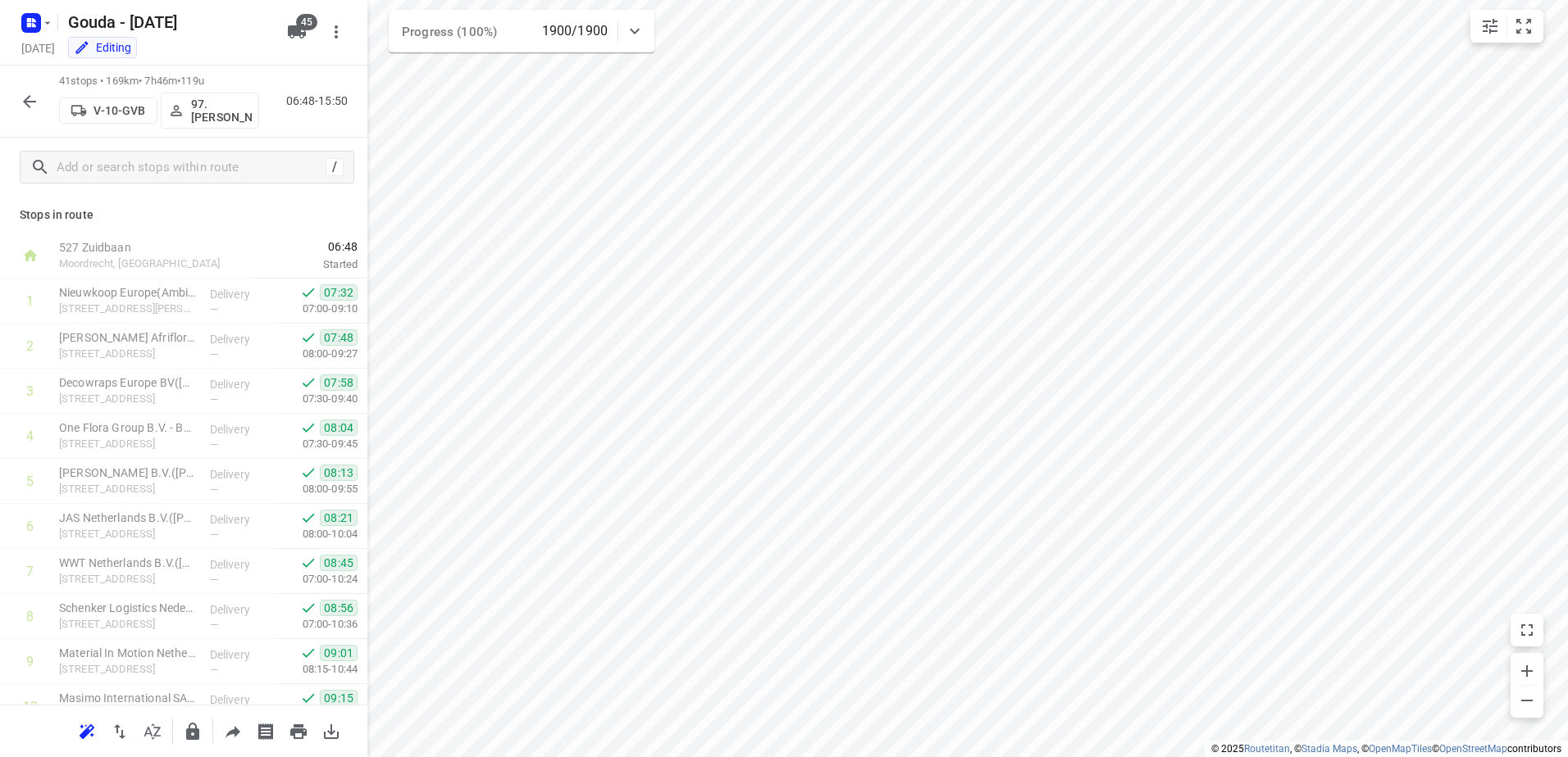
click at [24, 107] on icon "button" at bounding box center [30, 102] width 20 height 20
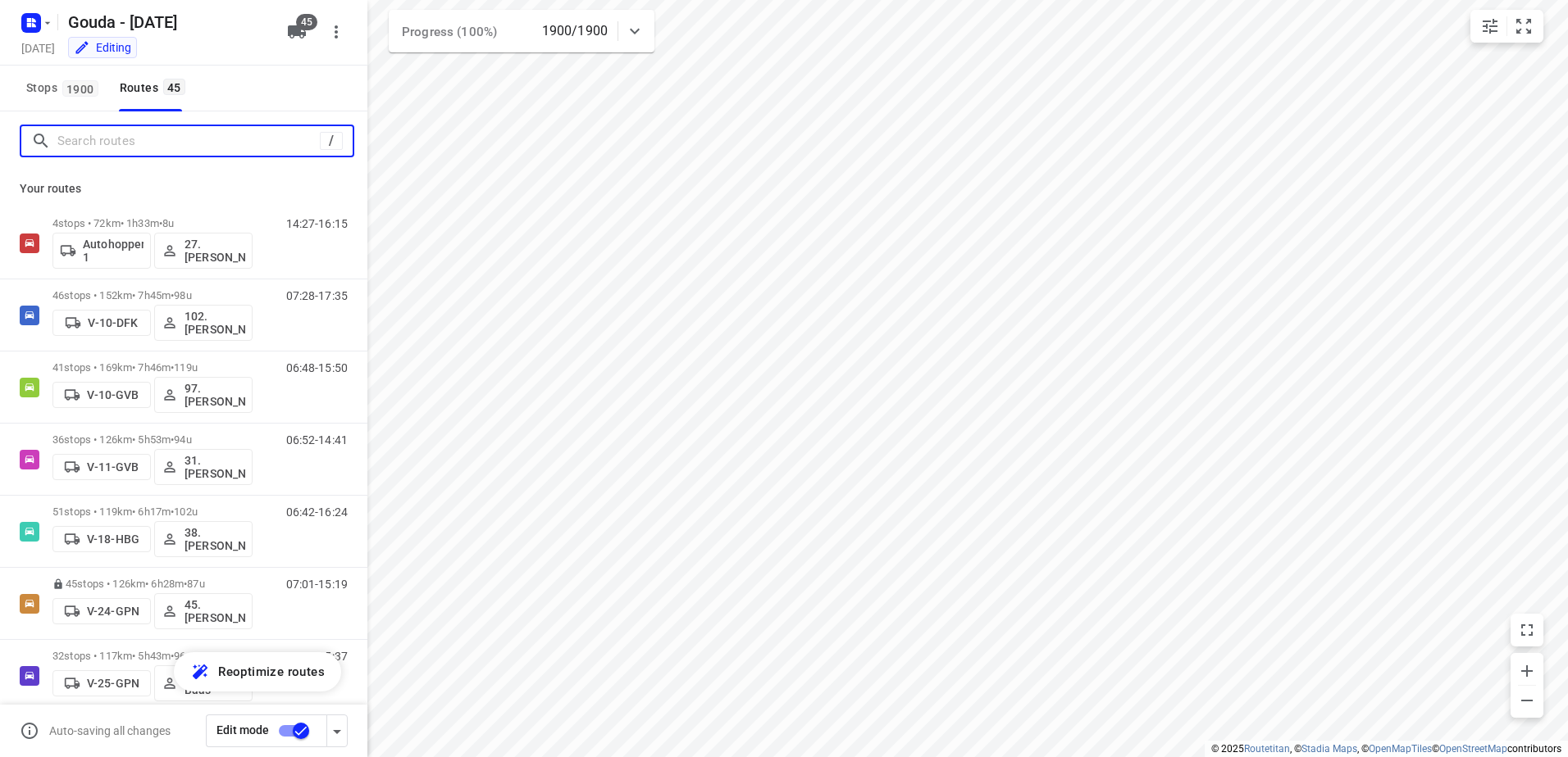
click at [169, 148] on input "Search routes" at bounding box center [188, 141] width 262 height 25
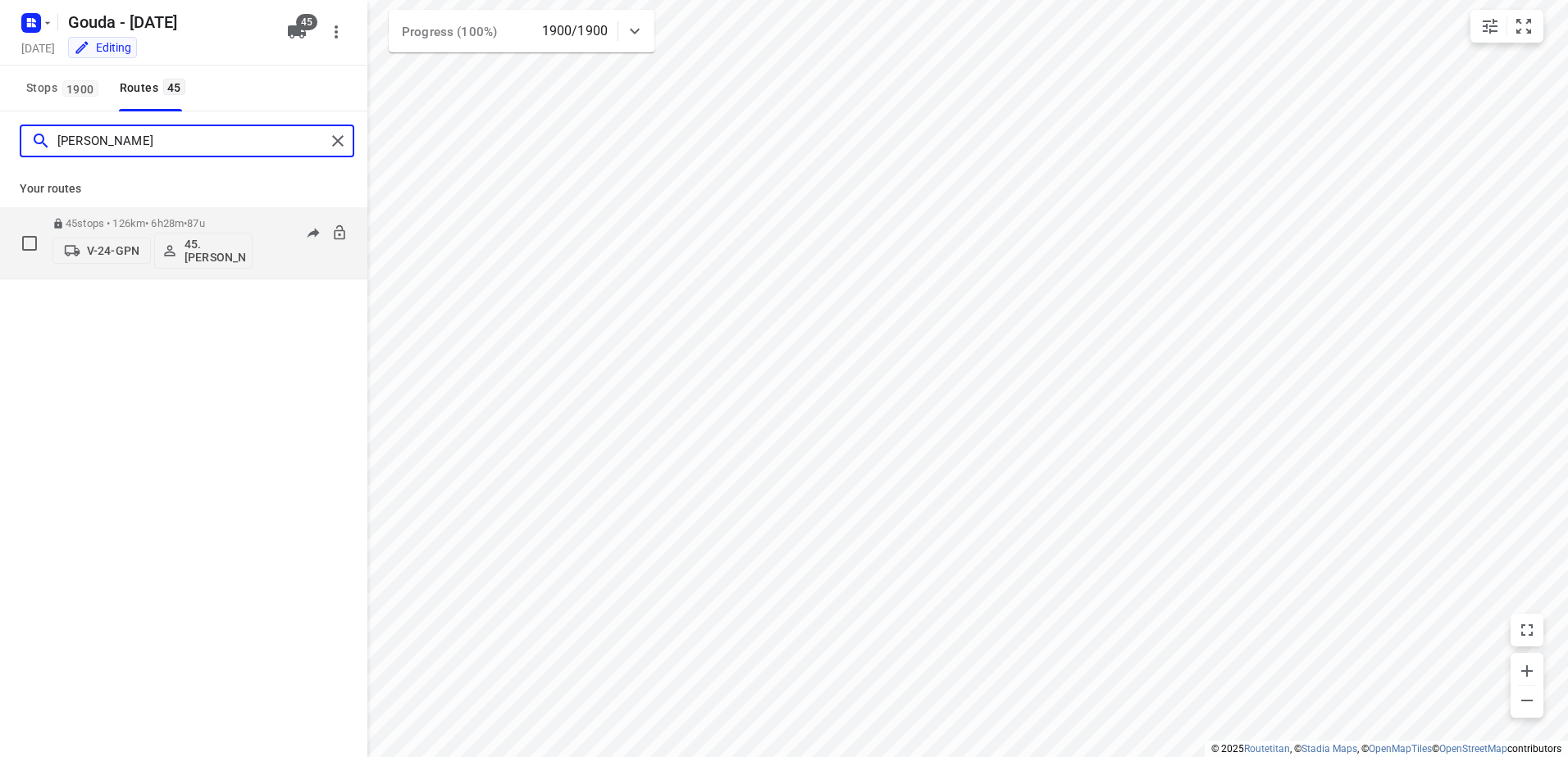
type input "[PERSON_NAME]"
click at [204, 219] on span "87u" at bounding box center [195, 223] width 17 height 12
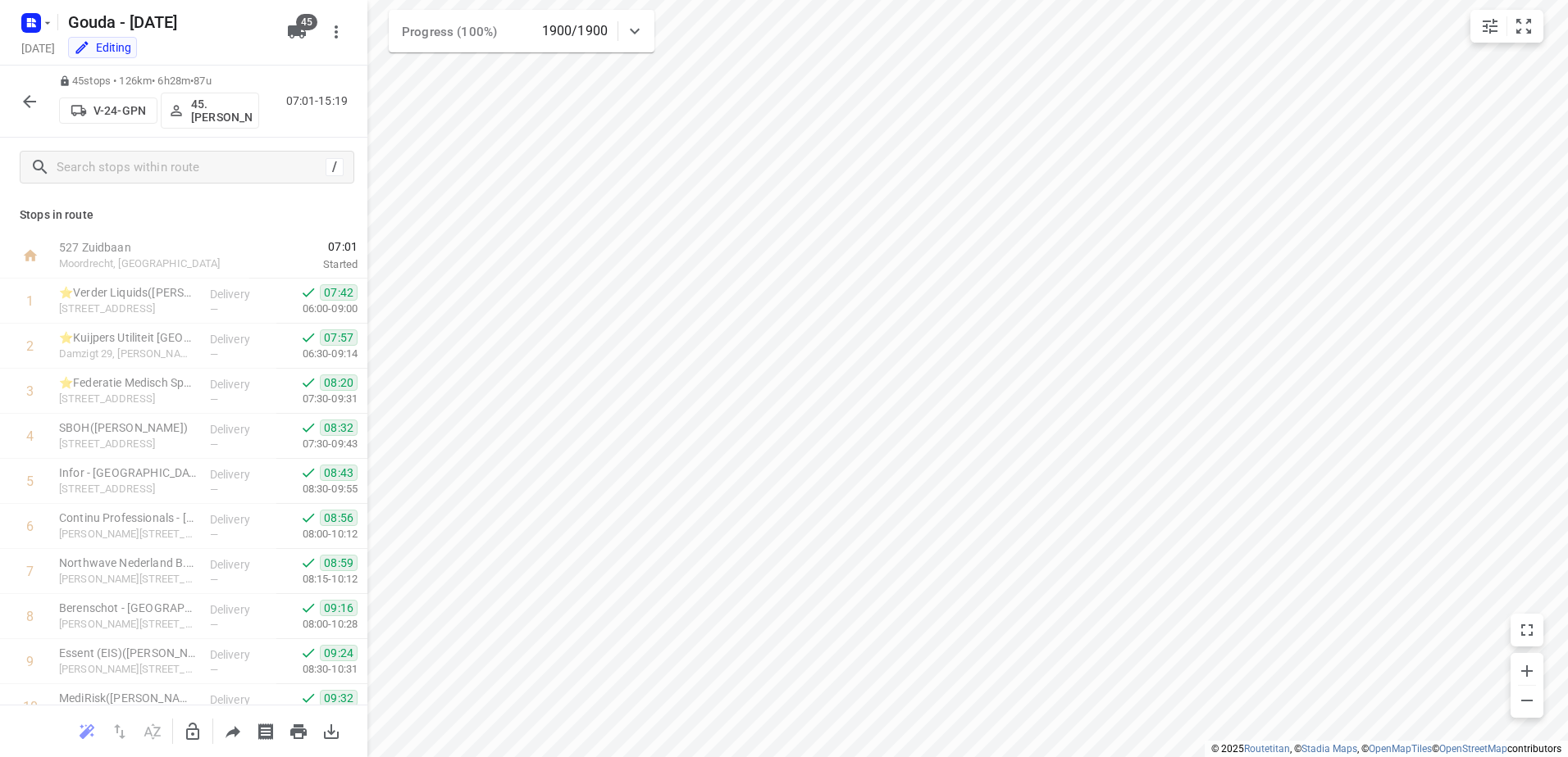
click at [26, 99] on icon "button" at bounding box center [30, 102] width 13 height 13
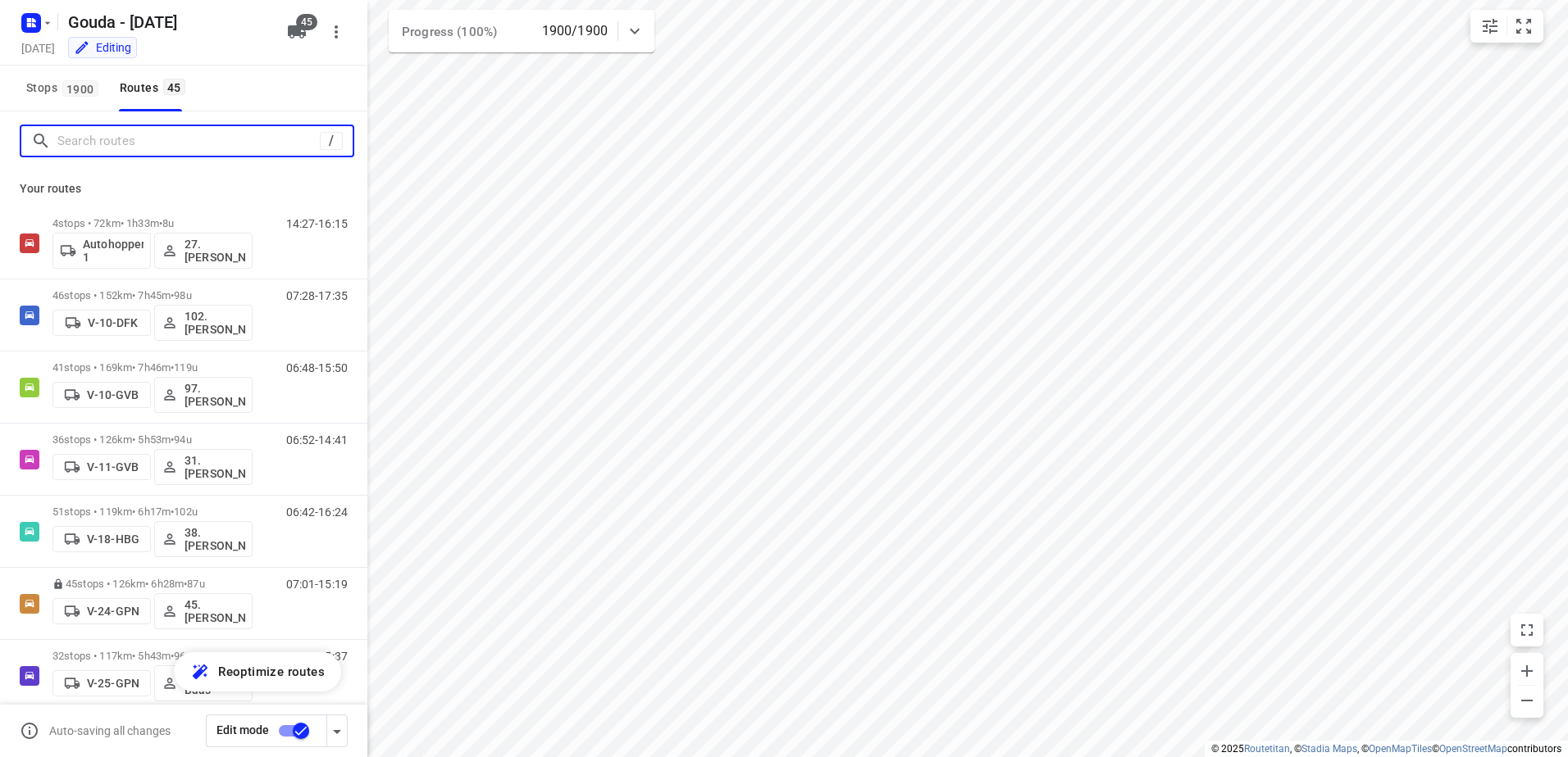
click at [175, 147] on input "Search routes" at bounding box center [188, 141] width 262 height 25
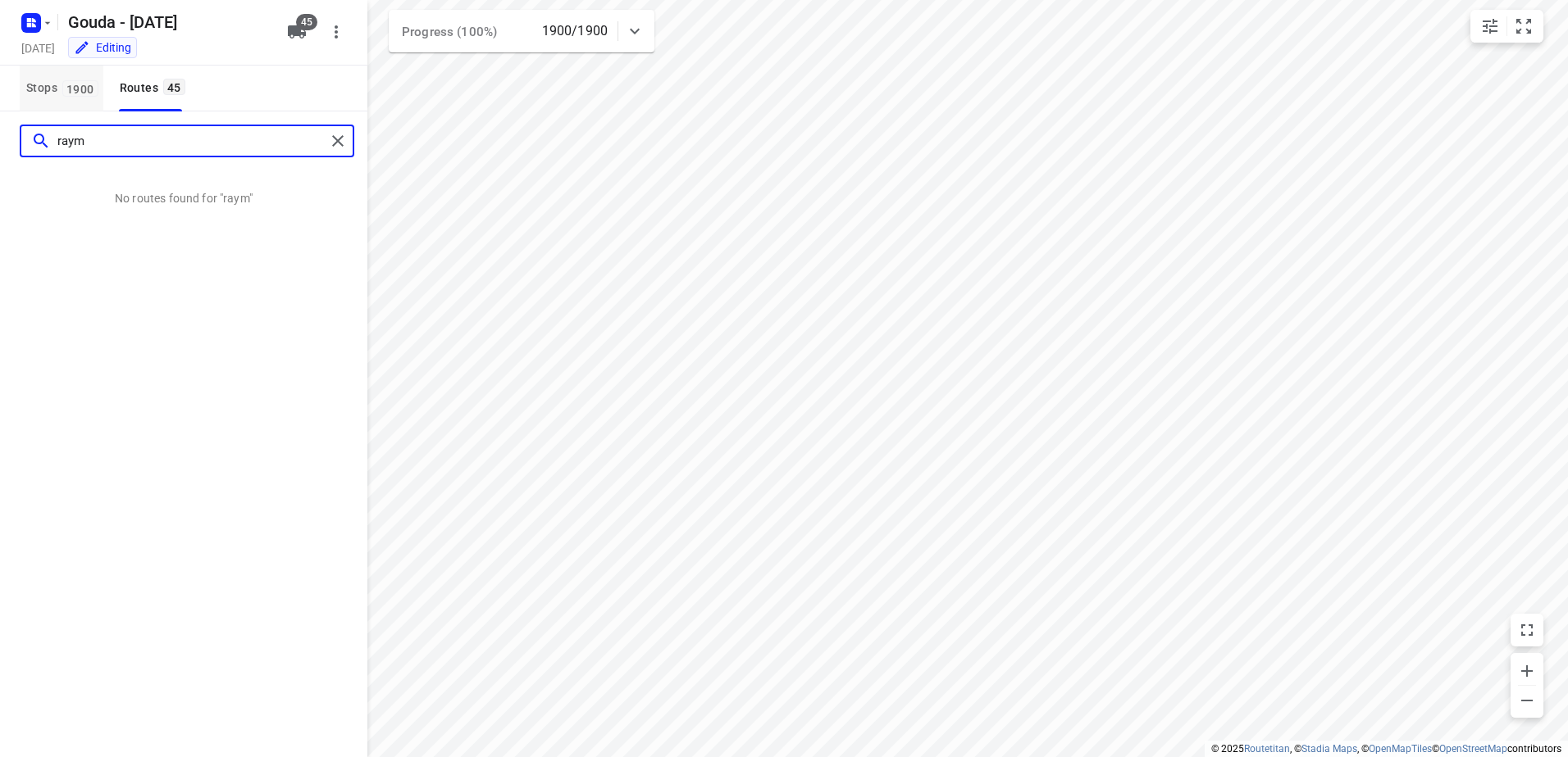
type input "raym"
click at [51, 89] on span "Stops 1900" at bounding box center [65, 88] width 77 height 21
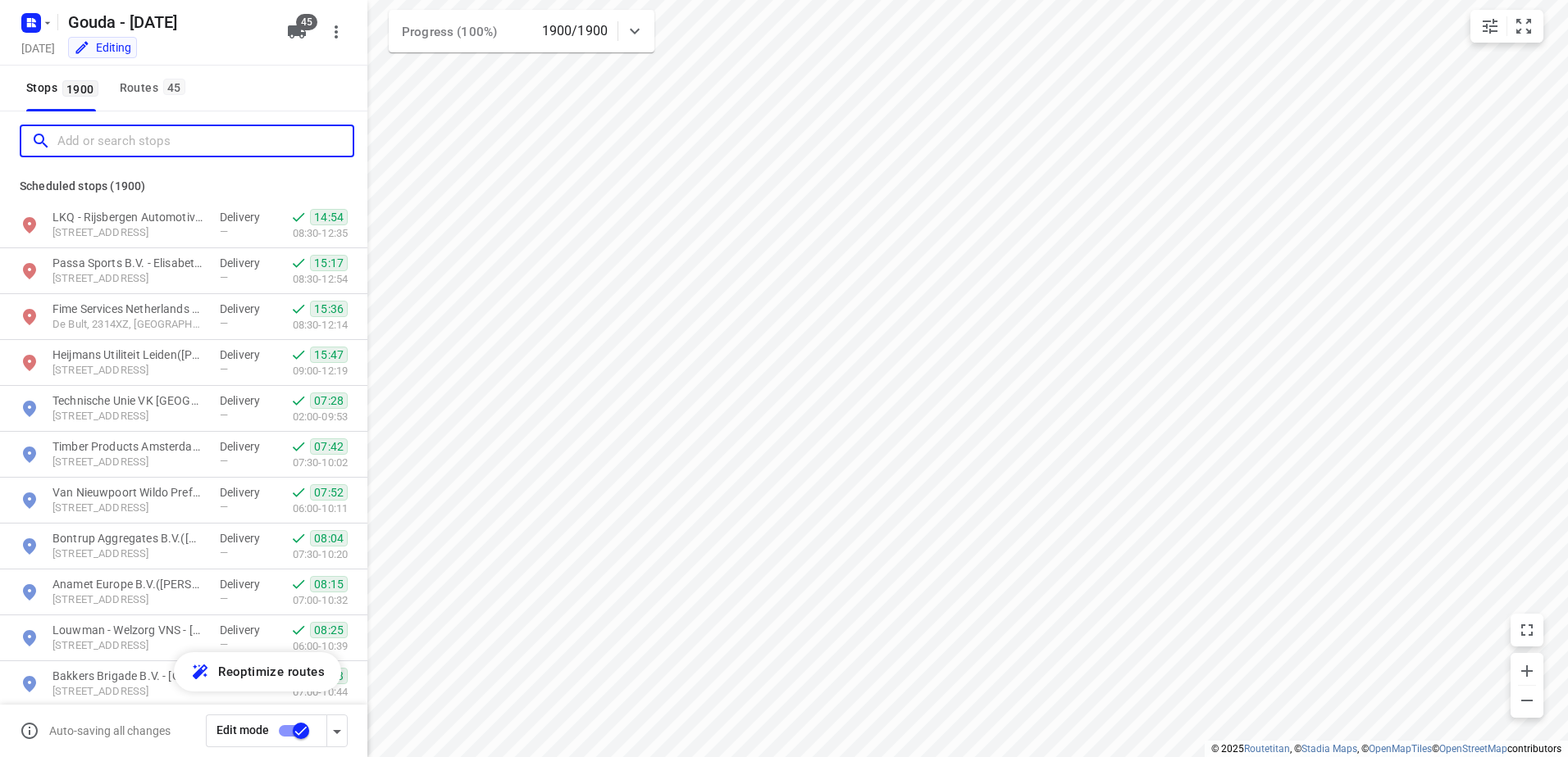
click at [107, 141] on input "Add or search stops" at bounding box center [205, 141] width 295 height 25
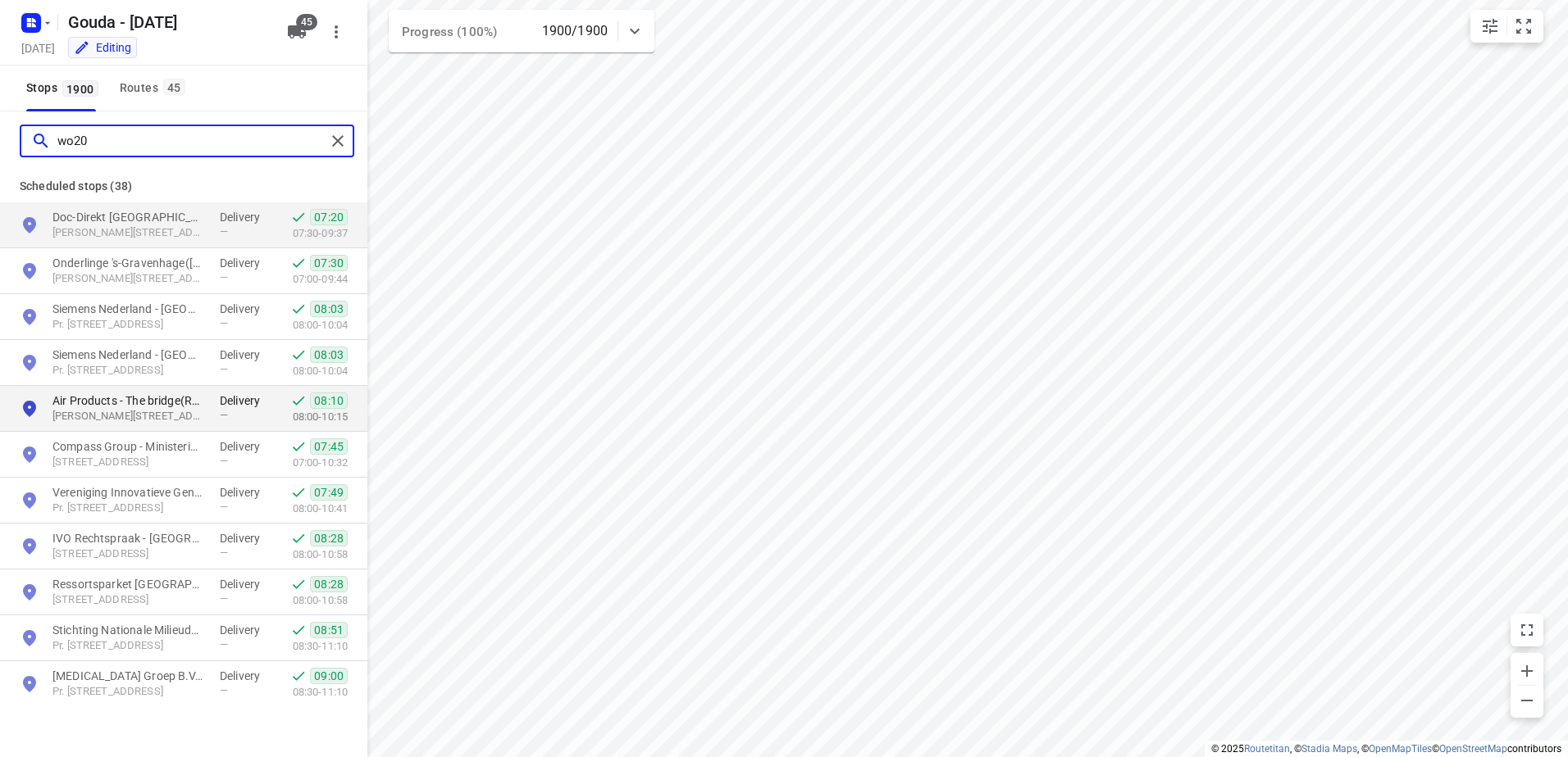
type input "wo20"
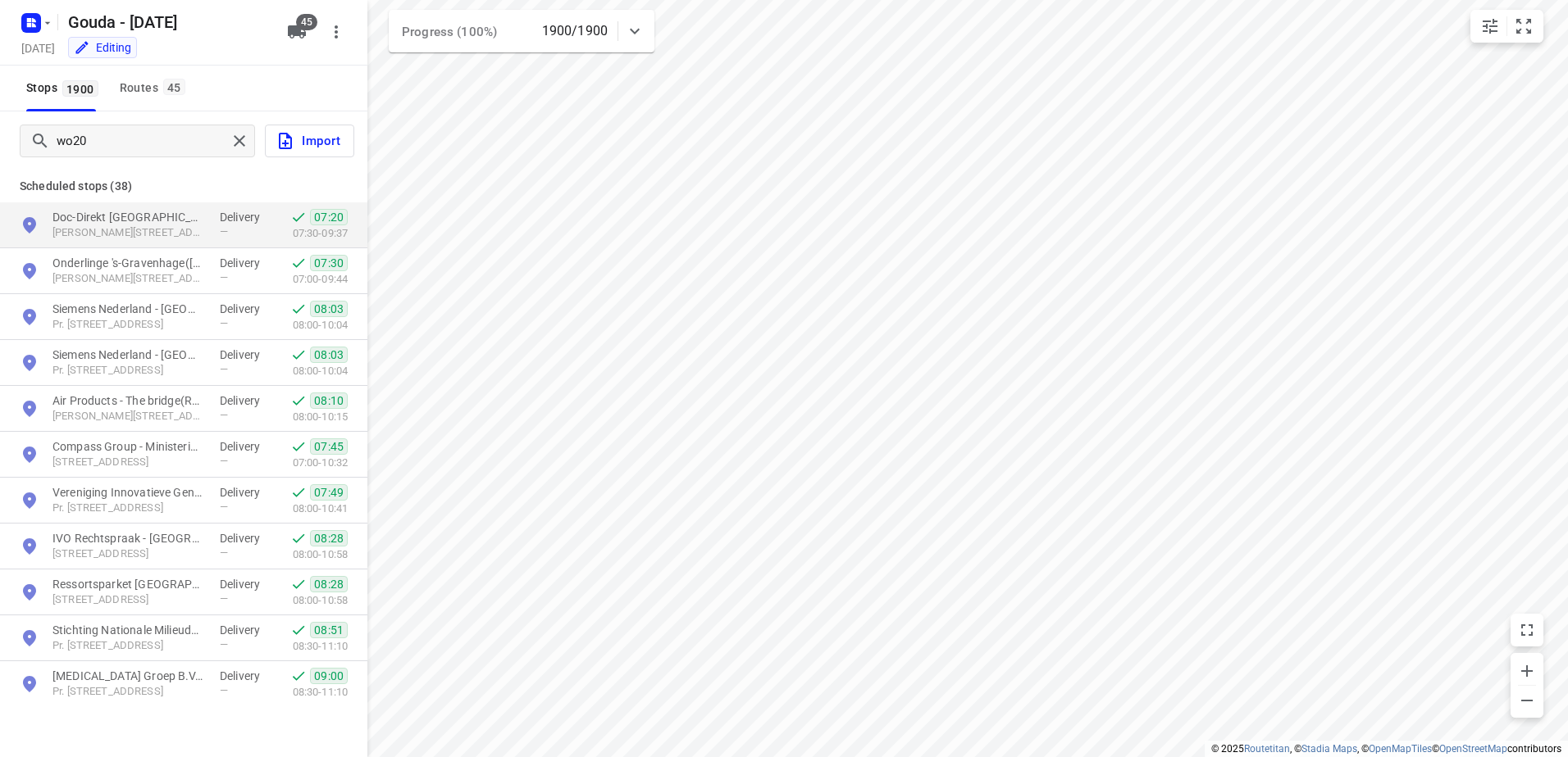
click at [926, 756] on html "i © 2025 Routetitan , © Stadia Maps , © OpenMapTiles © OpenStreetMap contributo…" at bounding box center [784, 378] width 1568 height 757
click at [144, 92] on div "Routes 45" at bounding box center [155, 88] width 71 height 21
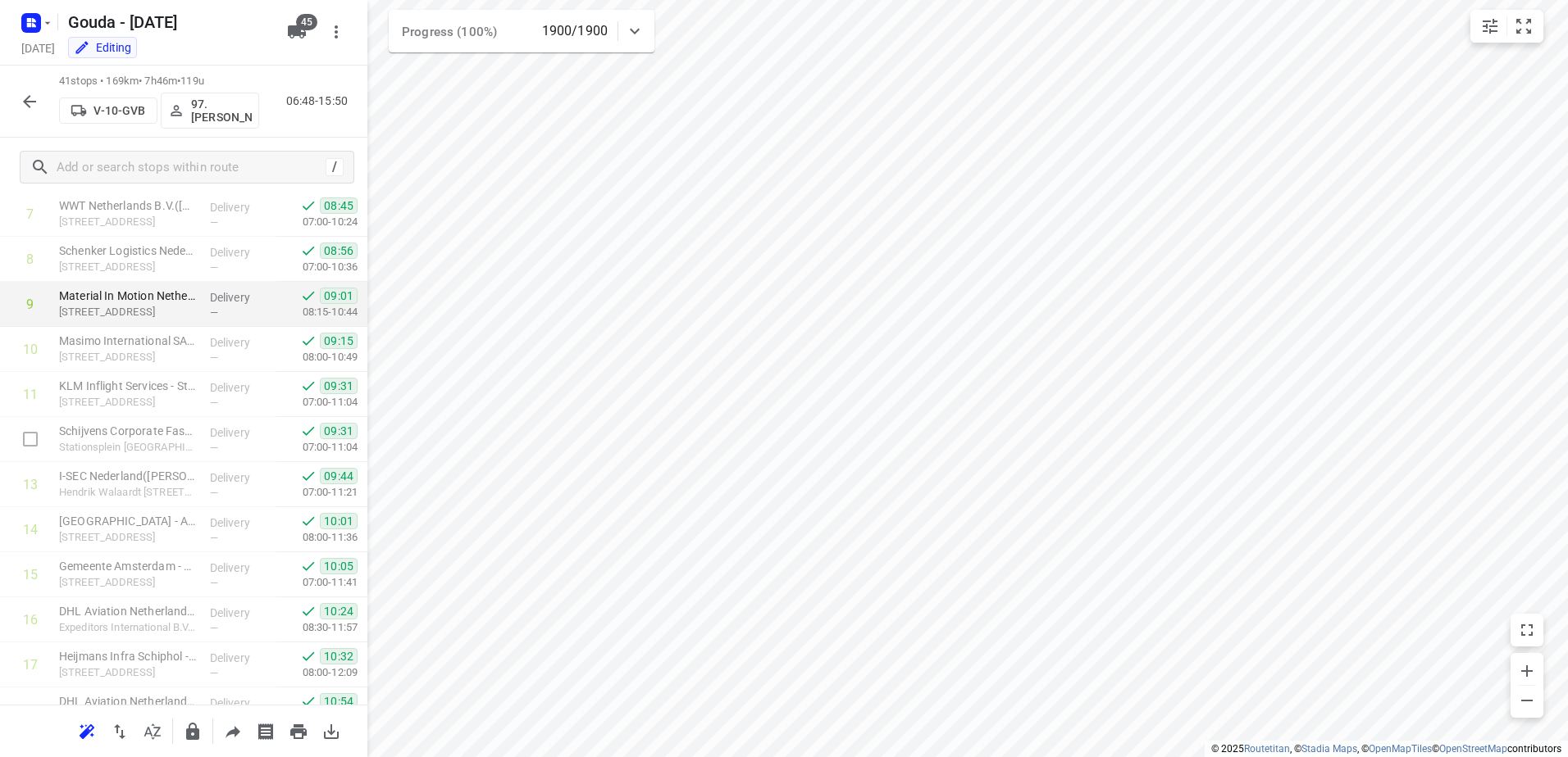
scroll to position [410, 0]
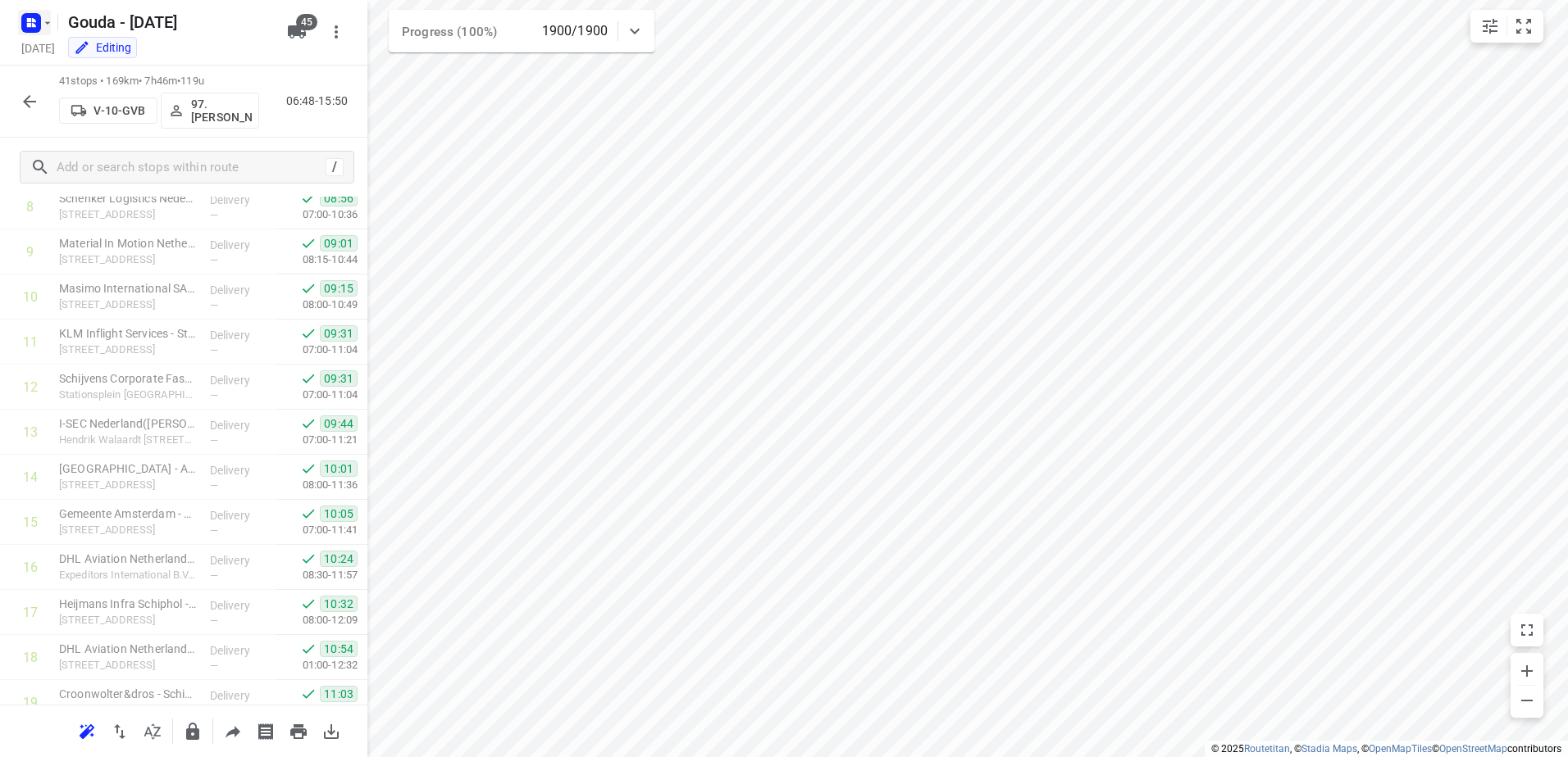
click at [39, 31] on rect "button" at bounding box center [31, 23] width 20 height 20
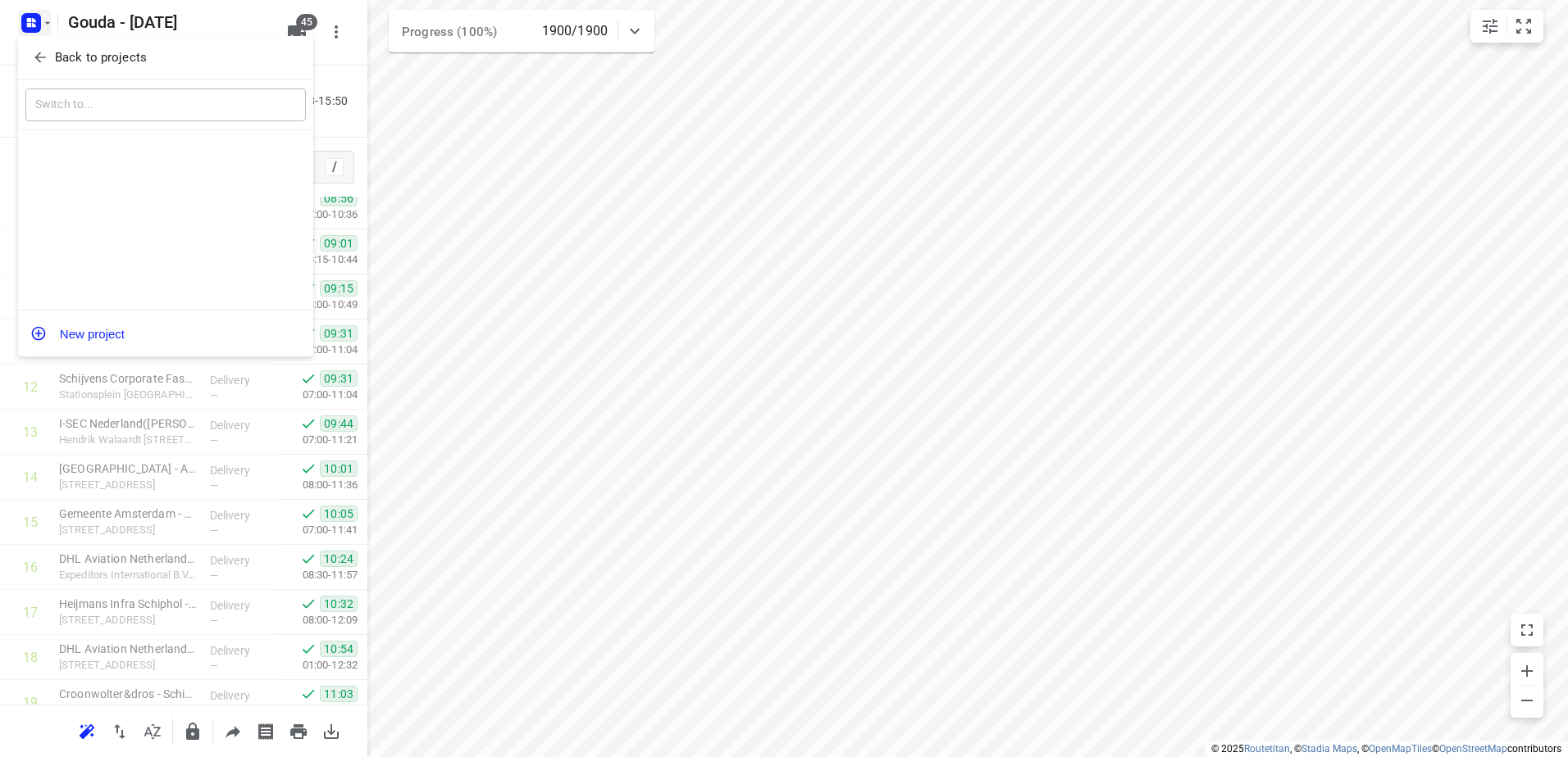
click at [45, 53] on icon "button" at bounding box center [40, 58] width 16 height 16
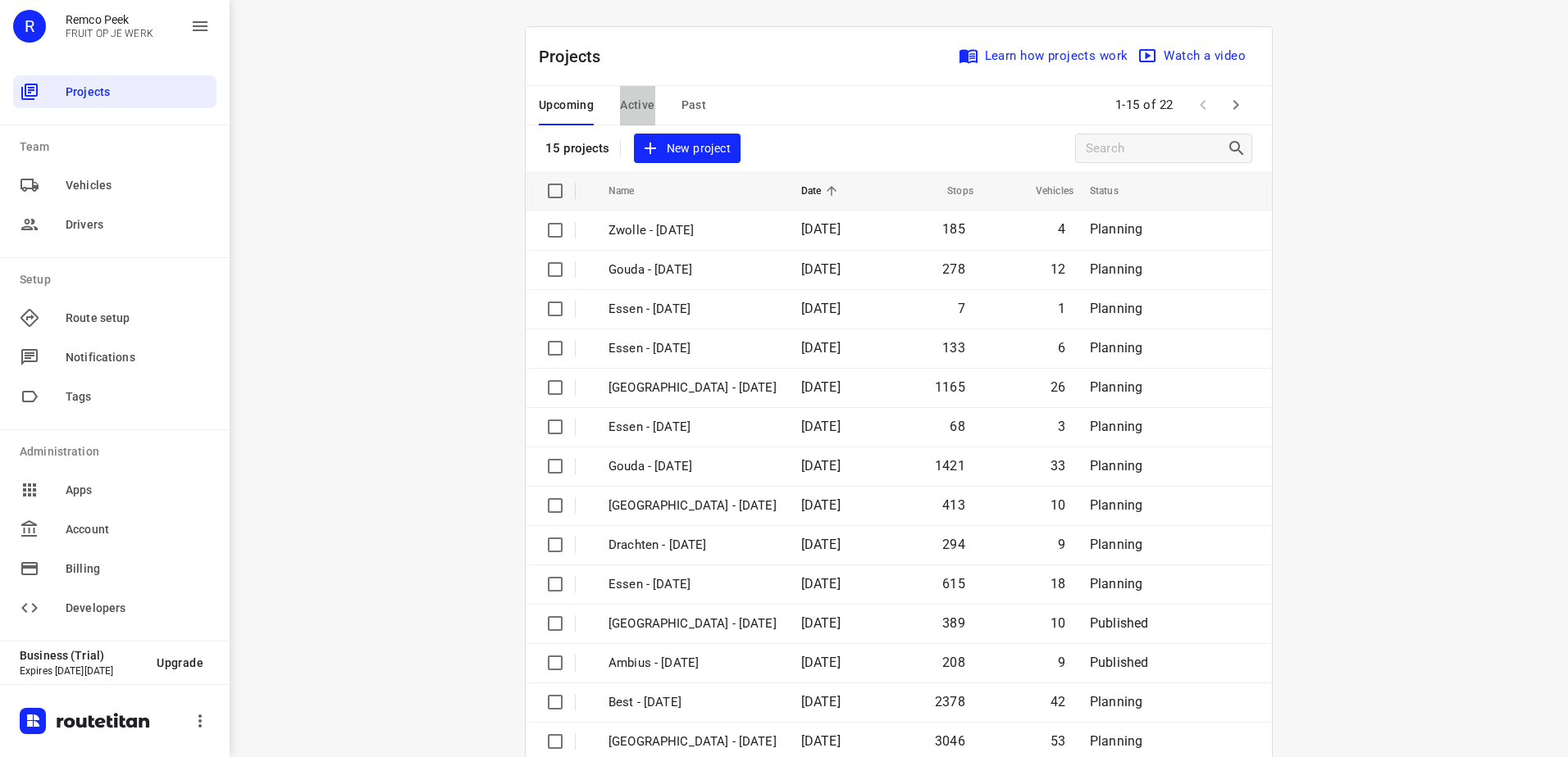
click at [630, 104] on span "Active" at bounding box center [637, 105] width 35 height 21
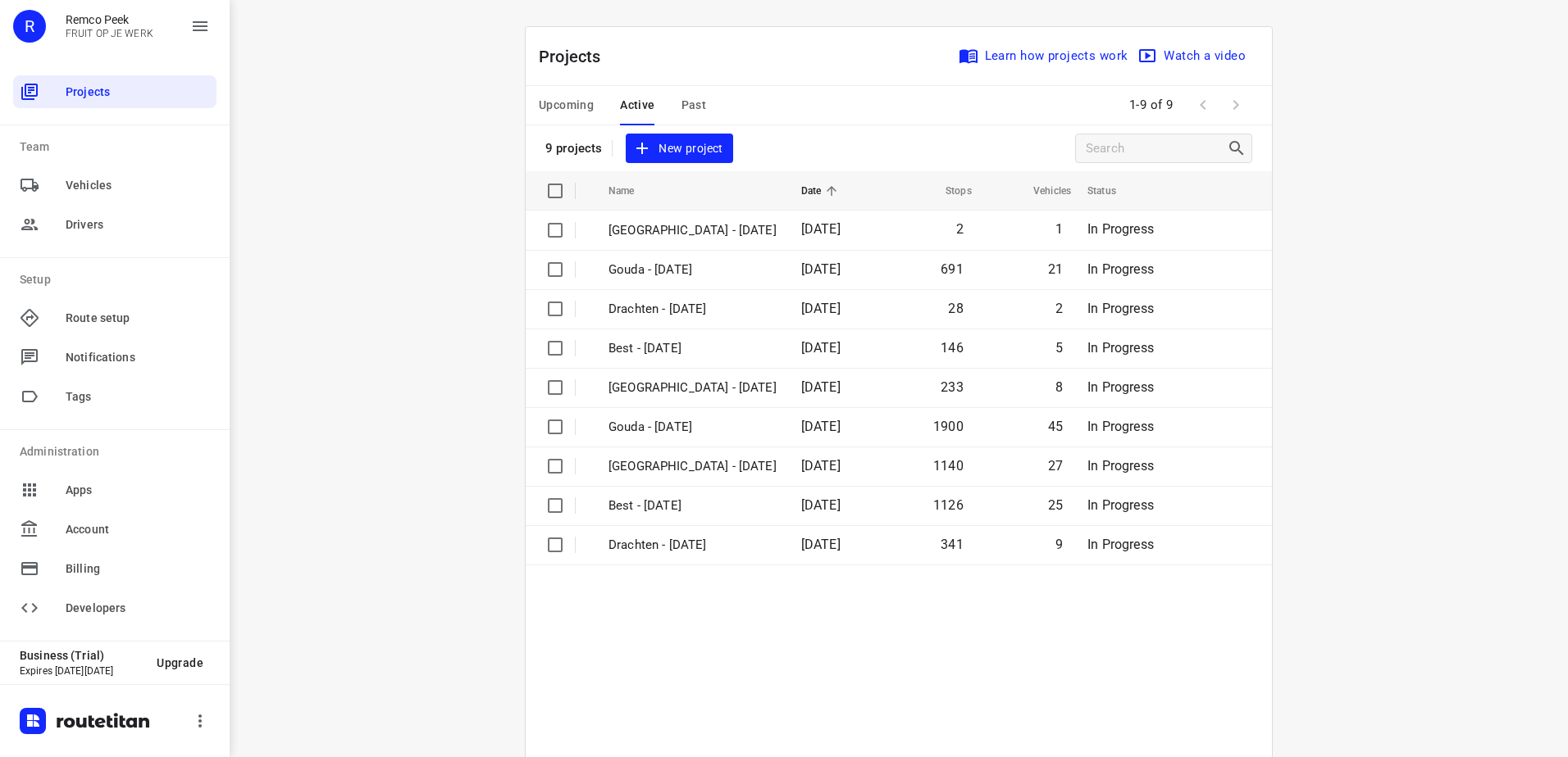
click at [566, 101] on span "Upcoming" at bounding box center [566, 105] width 55 height 21
